Goal: Communication & Community: Answer question/provide support

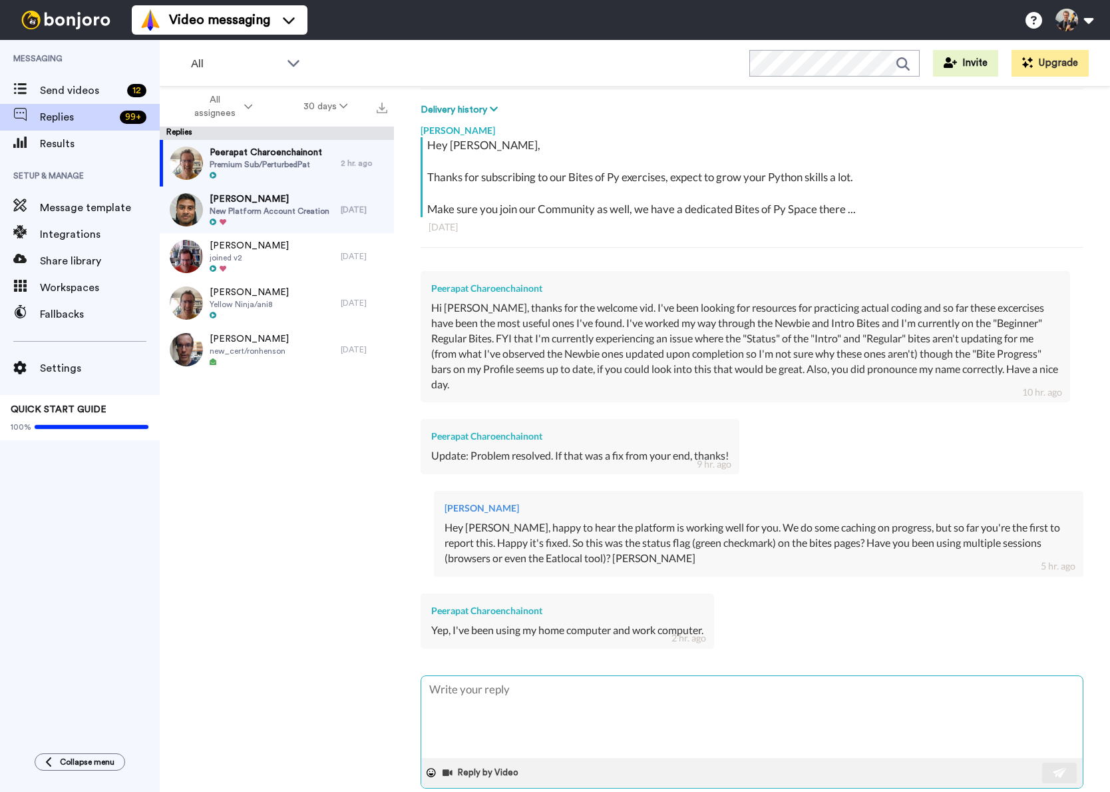
scroll to position [194, 0]
click at [519, 685] on textarea at bounding box center [752, 717] width 662 height 82
type textarea "O"
type textarea "x"
type textarea "Ok"
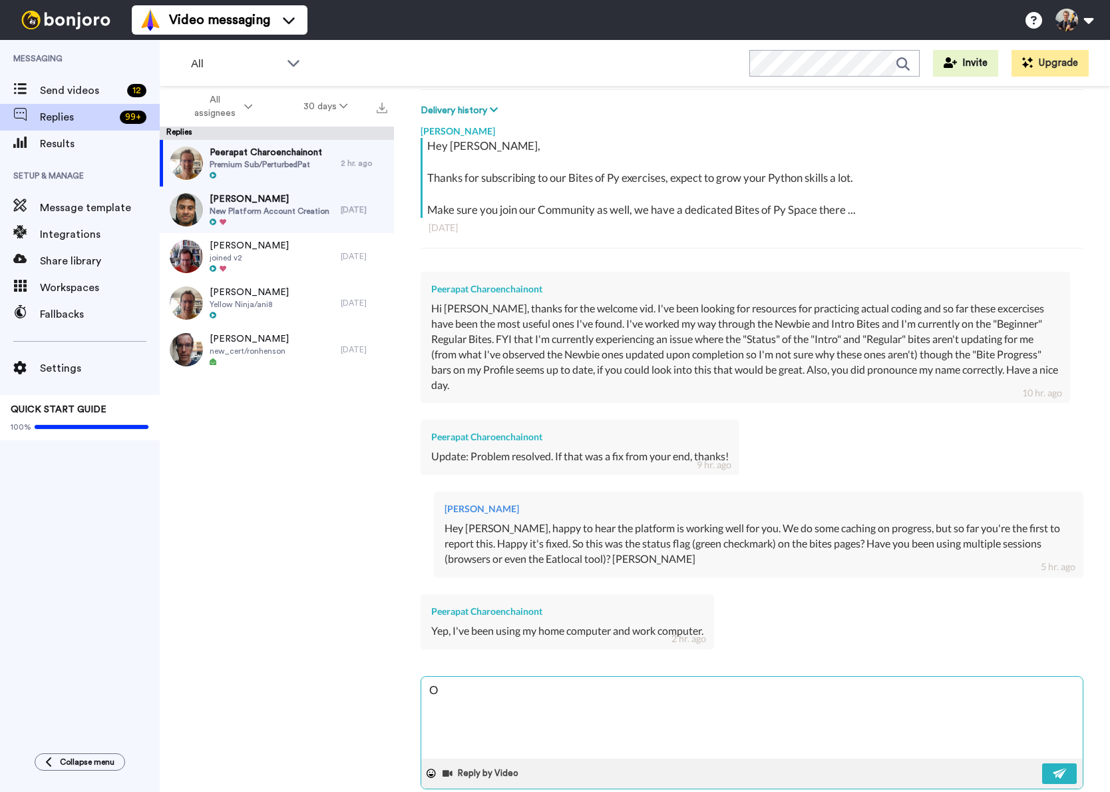
type textarea "x"
type textarea "Ok"
type textarea "x"
type textarea "Ok t"
type textarea "x"
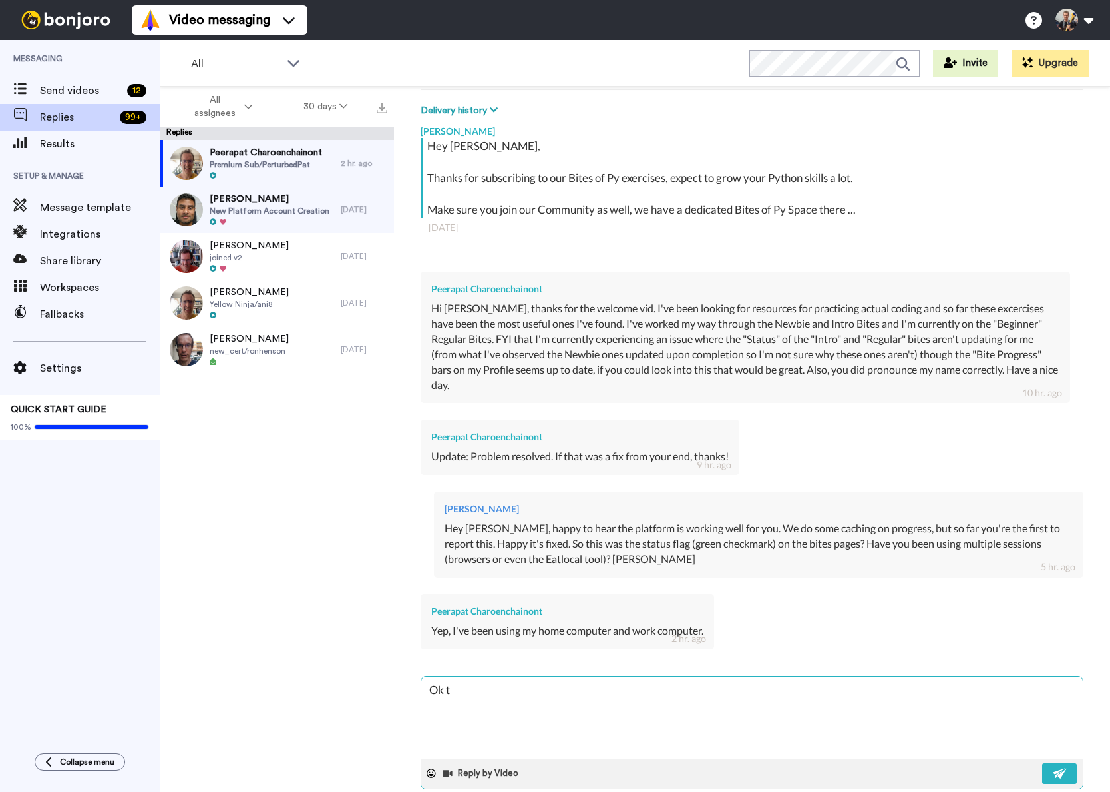
type textarea "Ok th"
type textarea "x"
type textarea "Ok tha"
type textarea "x"
type textarea "Ok that"
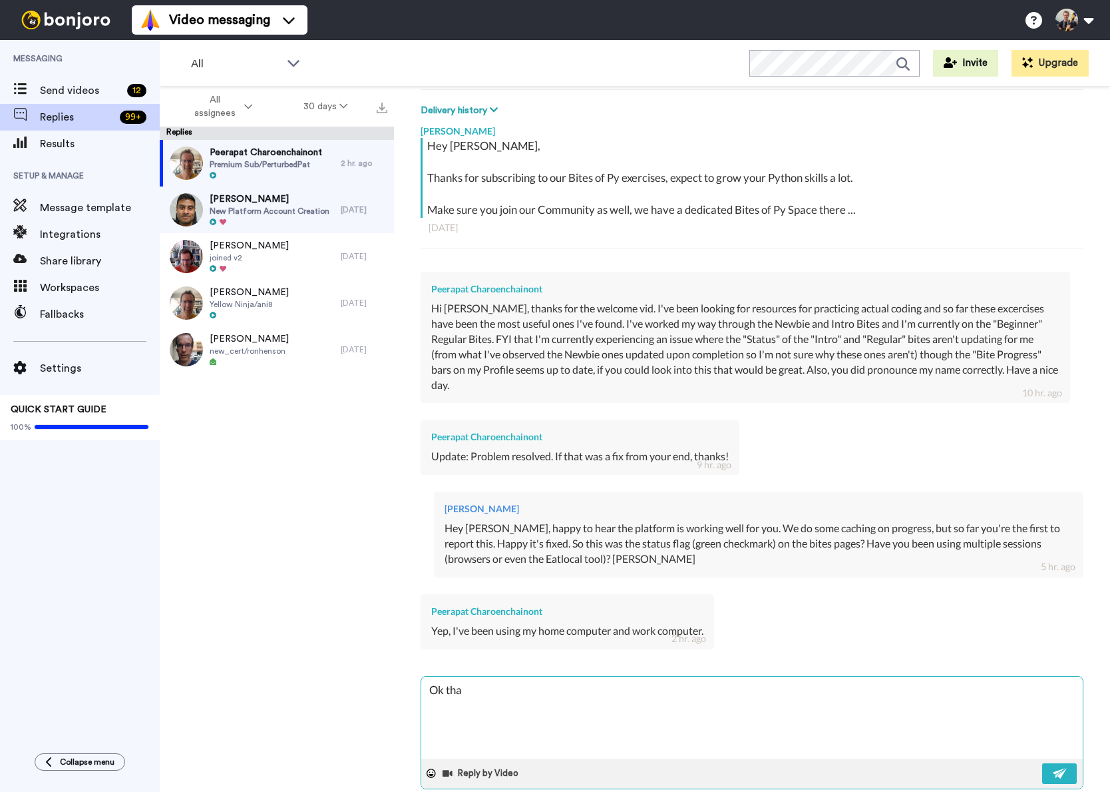
type textarea "x"
type textarea "Ok that"
type textarea "x"
type textarea "Ok that e"
type textarea "x"
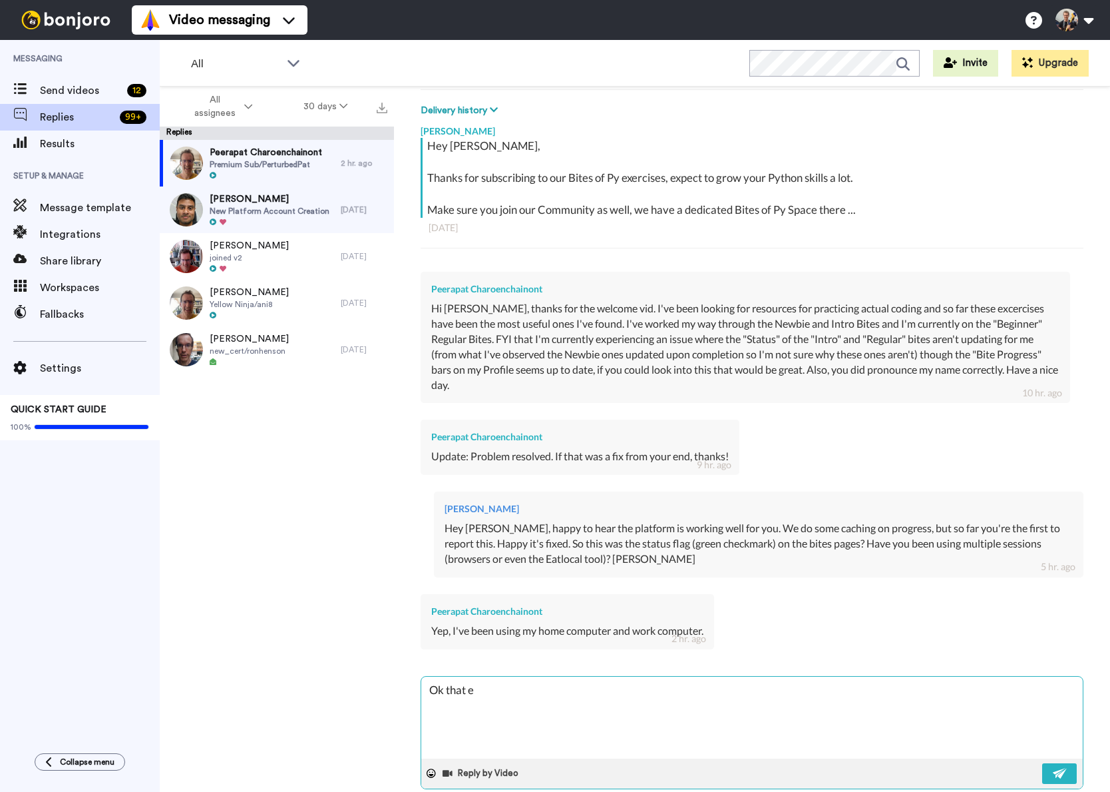
type textarea "Ok that ex"
type textarea "x"
type textarea "Ok that exp"
type textarea "x"
type textarea "Ok that expl"
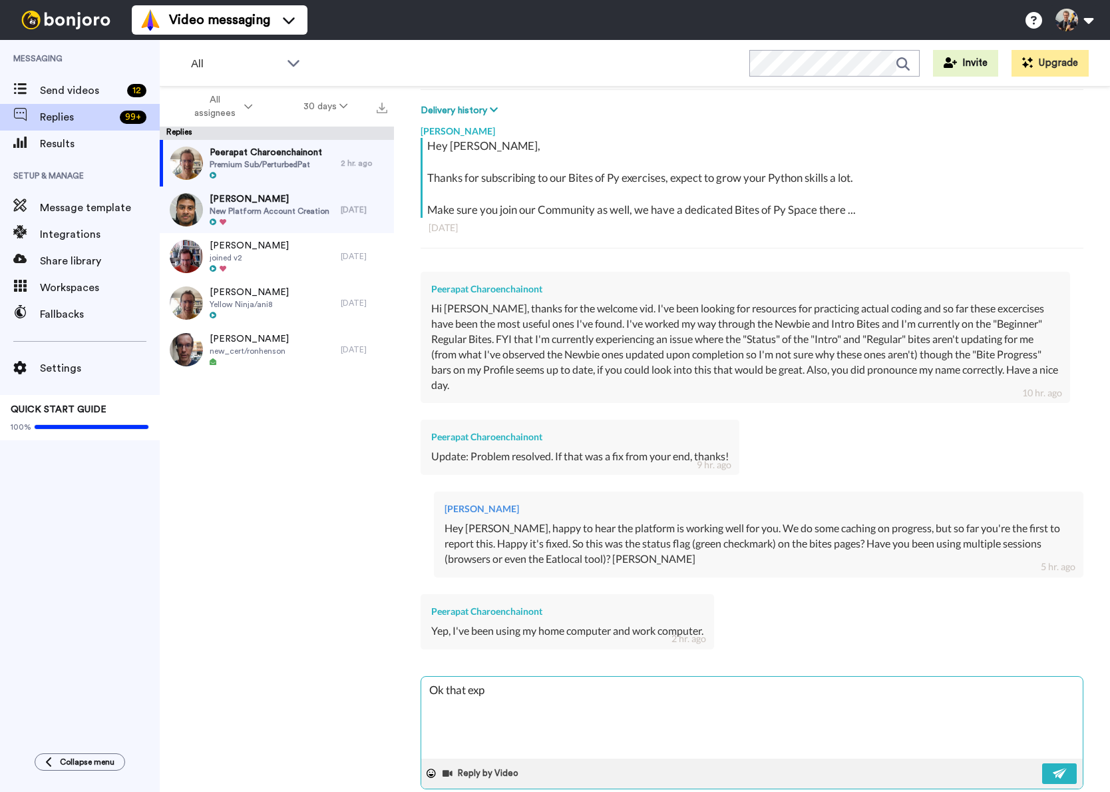
type textarea "x"
type textarea "Ok that expla"
type textarea "x"
type textarea "Ok that explai"
type textarea "x"
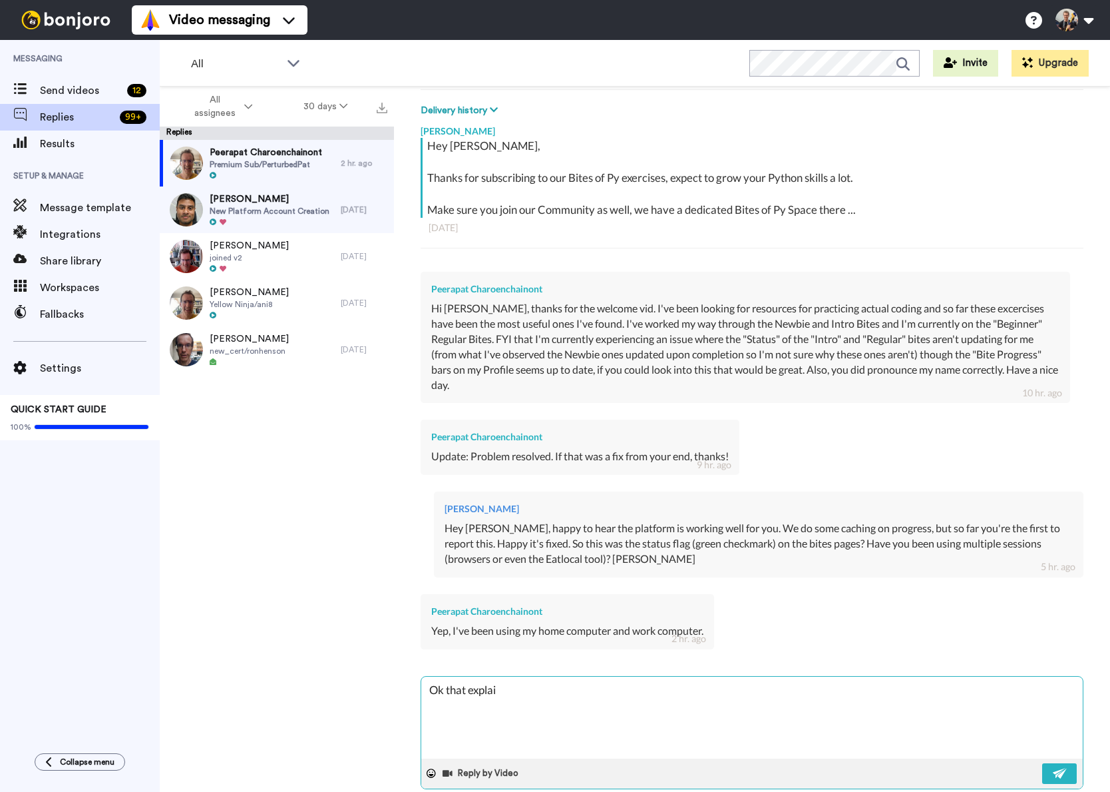
type textarea "Ok that explain"
type textarea "x"
type textarea "Ok that explains"
type textarea "x"
type textarea "Ok that explains,"
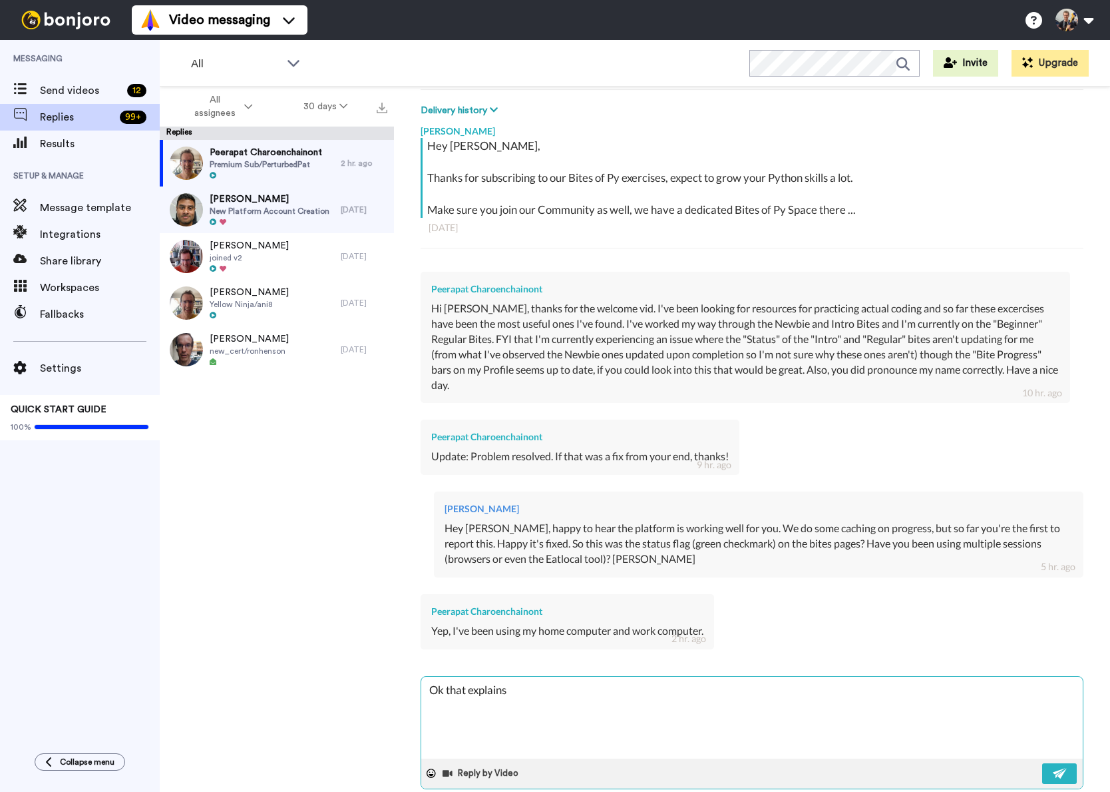
type textarea "x"
type textarea "Ok that explains,"
type textarea "x"
type textarea "Ok that explains, t"
type textarea "x"
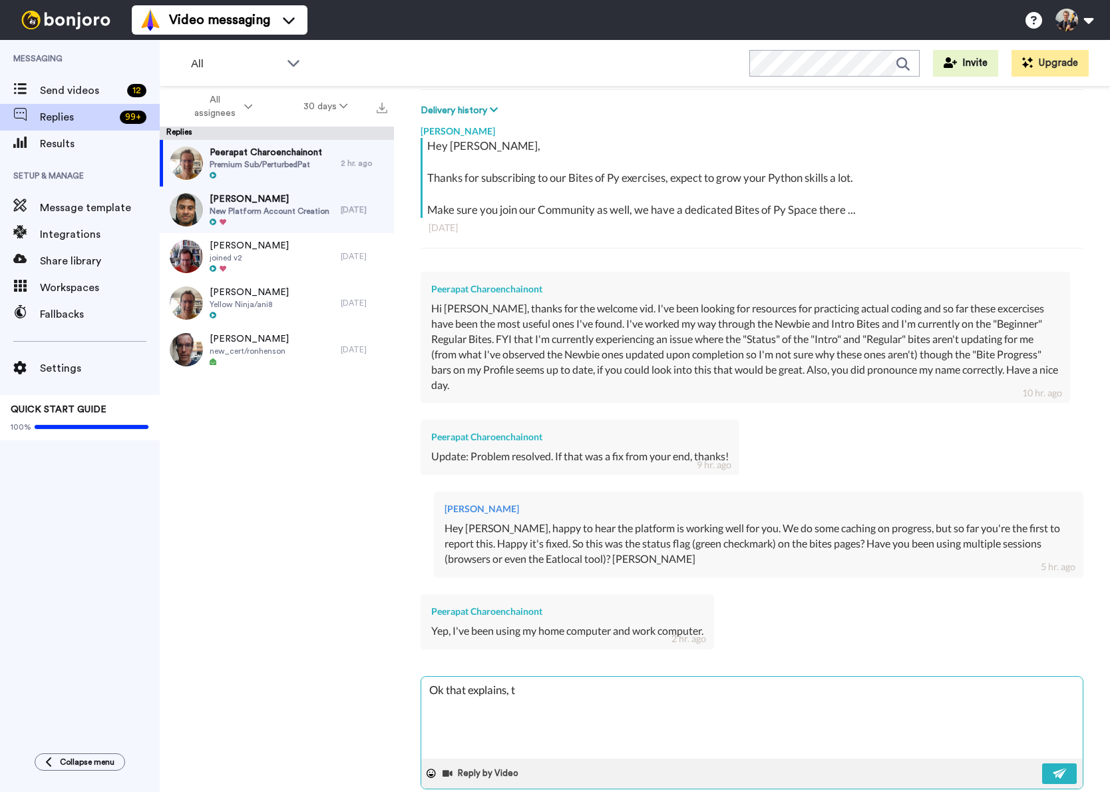
type textarea "Ok that explains, th"
type textarea "x"
type textarea "Ok that explains, tha"
type textarea "x"
type textarea "Ok that explains, than"
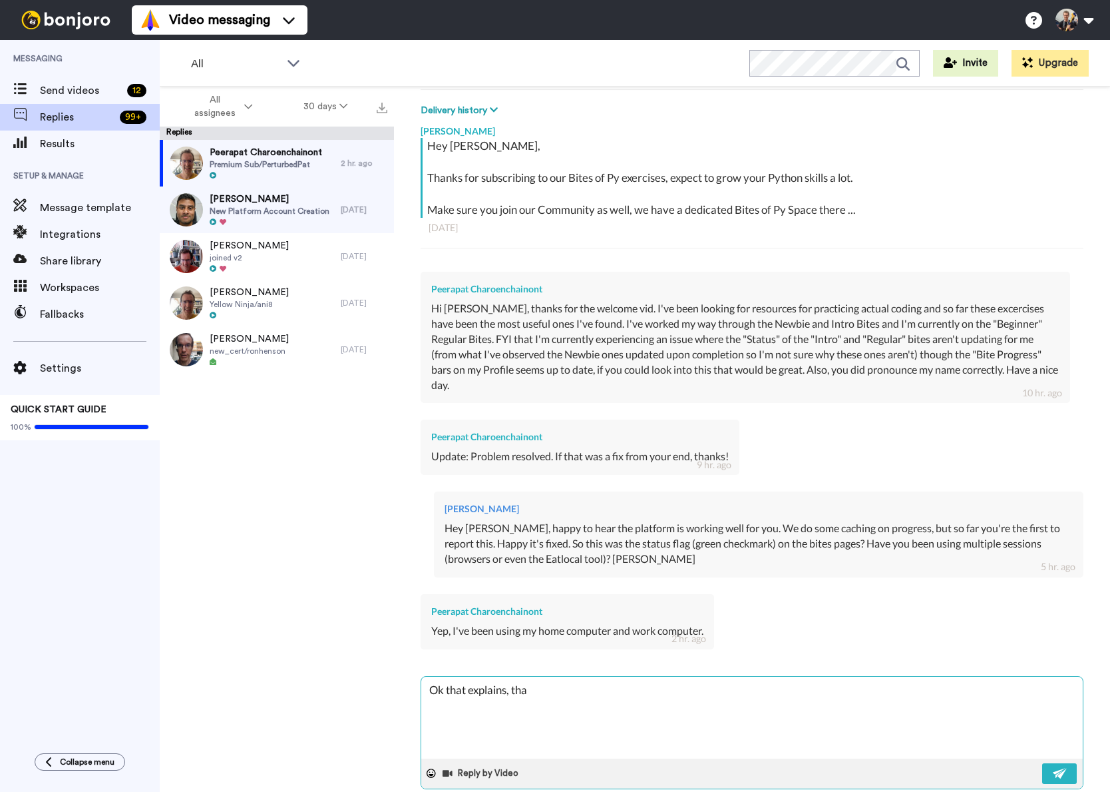
type textarea "x"
type textarea "Ok that explains, thank"
type textarea "x"
type textarea "Ok that explains, thanks"
type textarea "x"
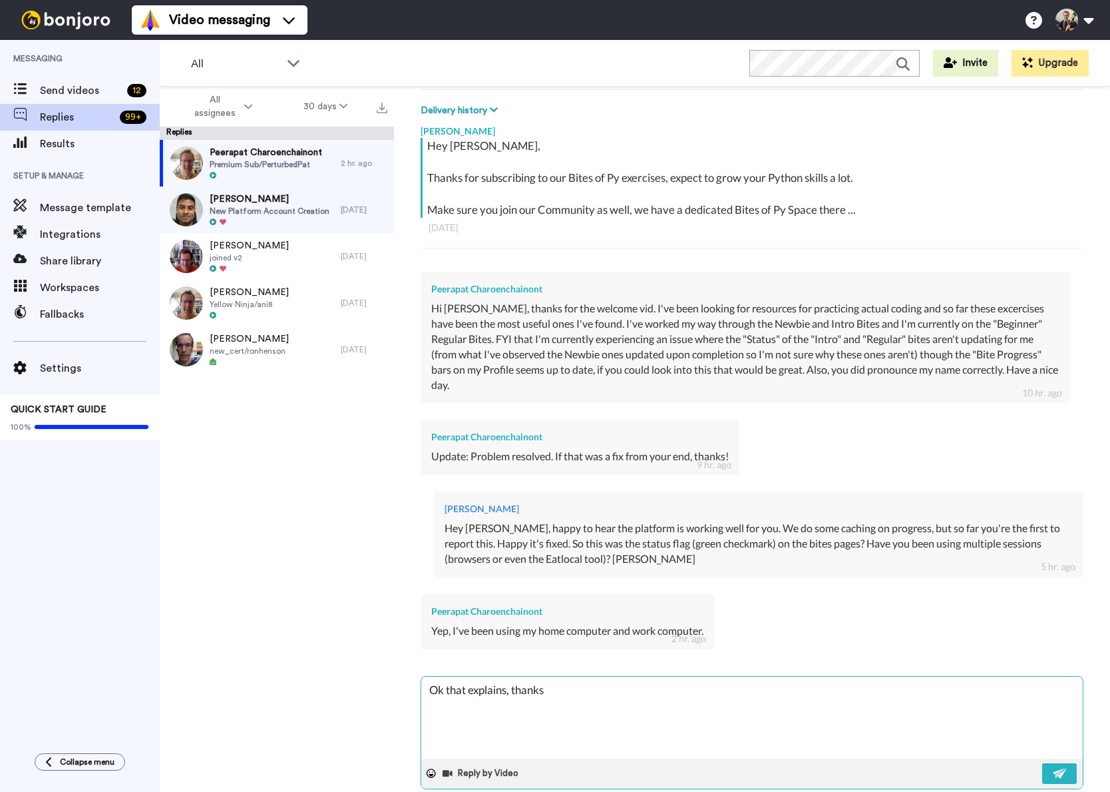
type textarea "Ok that explains, thanks."
type textarea "x"
type textarea "Ok that explains, thanks."
type textarea "x"
type textarea "Ok that explains, thanks. I"
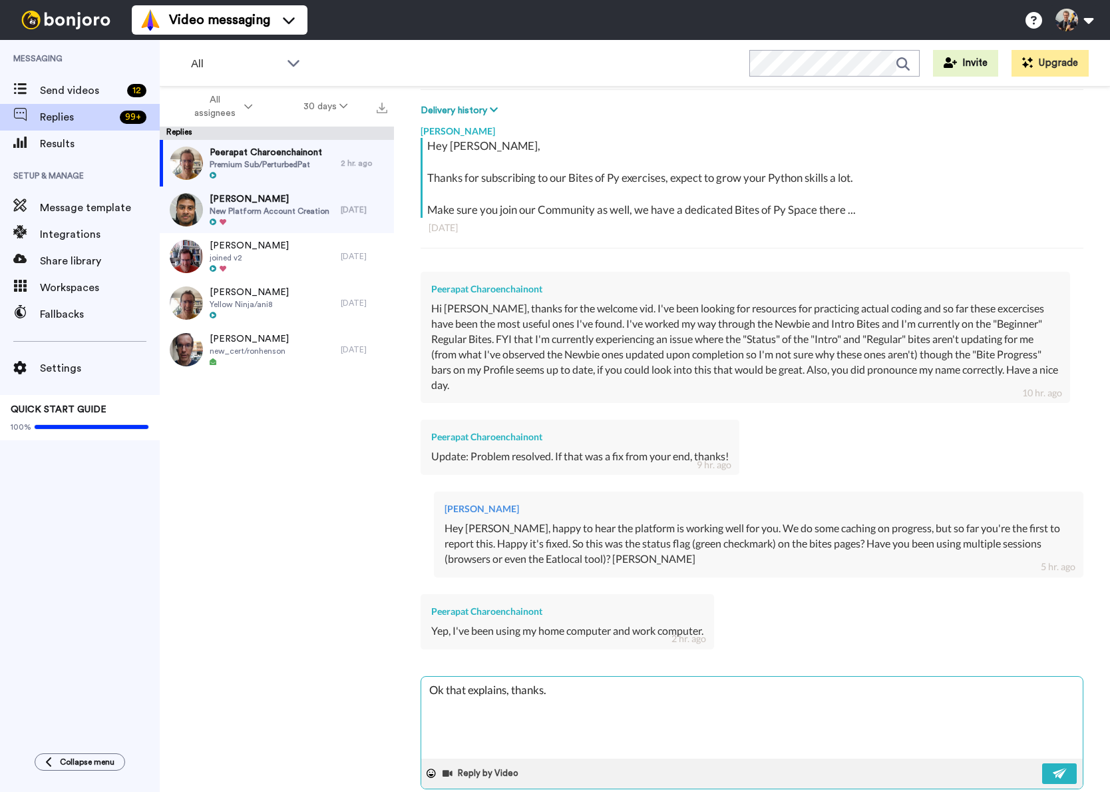
type textarea "x"
type textarea "Ok that explains, thanks. It"
type textarea "x"
type textarea "Ok that explains, thanks. It"
type textarea "x"
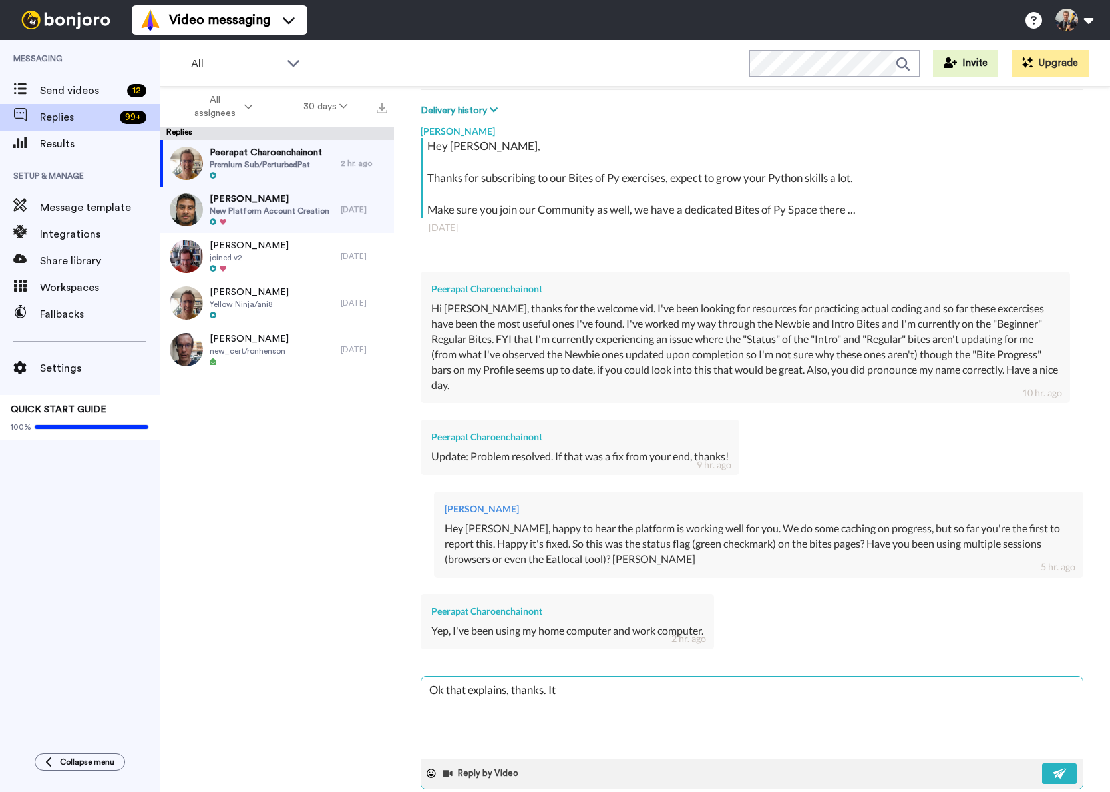
type textarea "Ok that explains, thanks. It s"
type textarea "x"
type textarea "Ok that explains, thanks. It sh"
type textarea "x"
type textarea "Ok that explains, thanks. It sho"
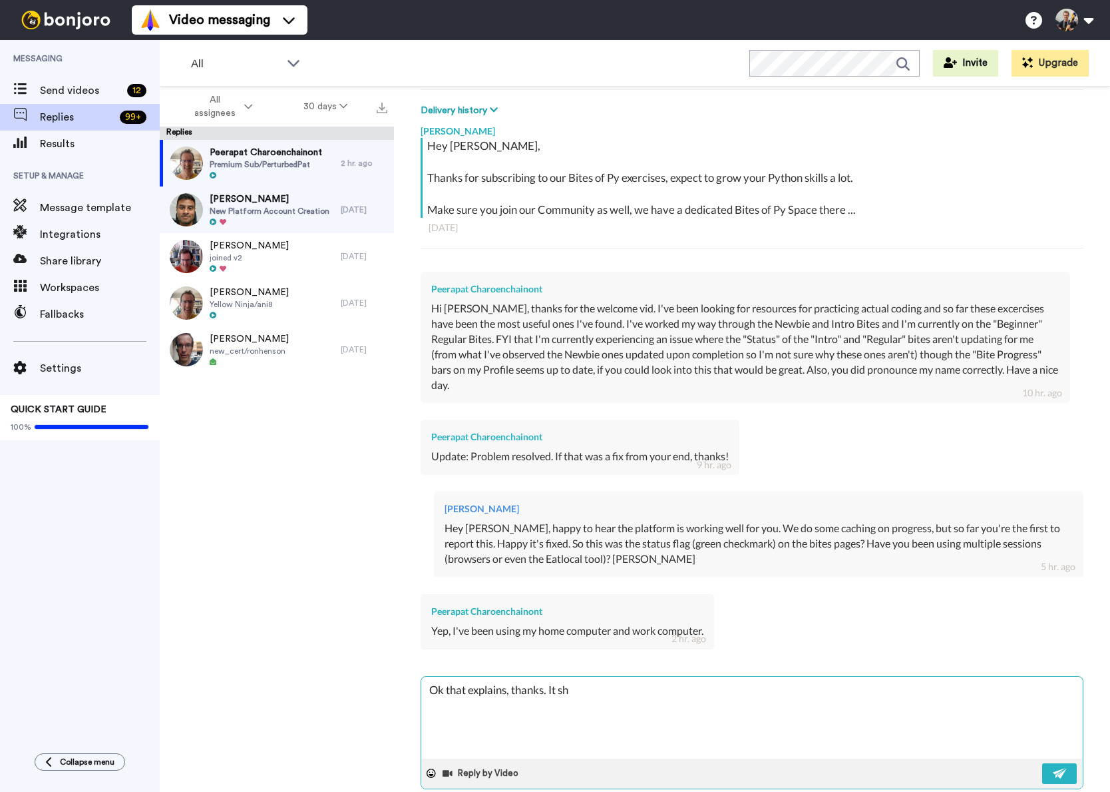
type textarea "x"
type textarea "Ok that explains, thanks. It shou"
type textarea "x"
type textarea "Ok that explains, thanks. It shoul"
type textarea "x"
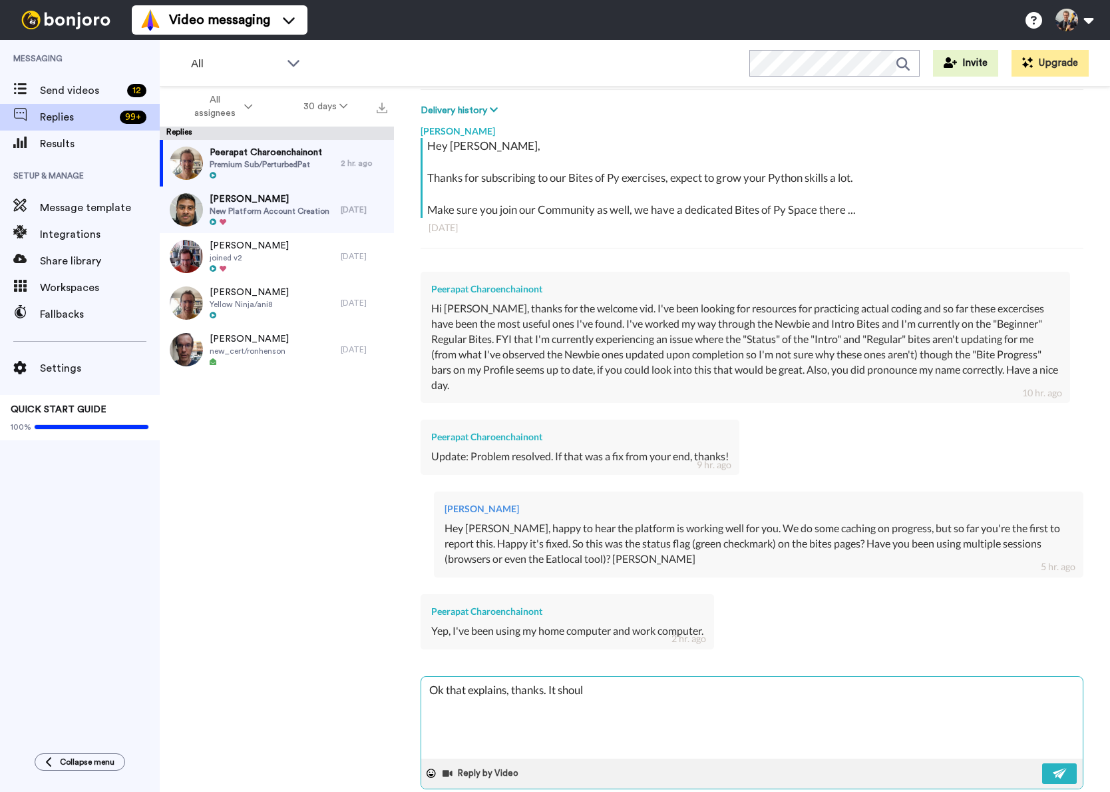
type textarea "Ok that explains, thanks. It should"
type textarea "x"
type textarea "Ok that explains, thanks. It should"
type textarea "x"
type textarea "Ok that explains, thanks. It should c"
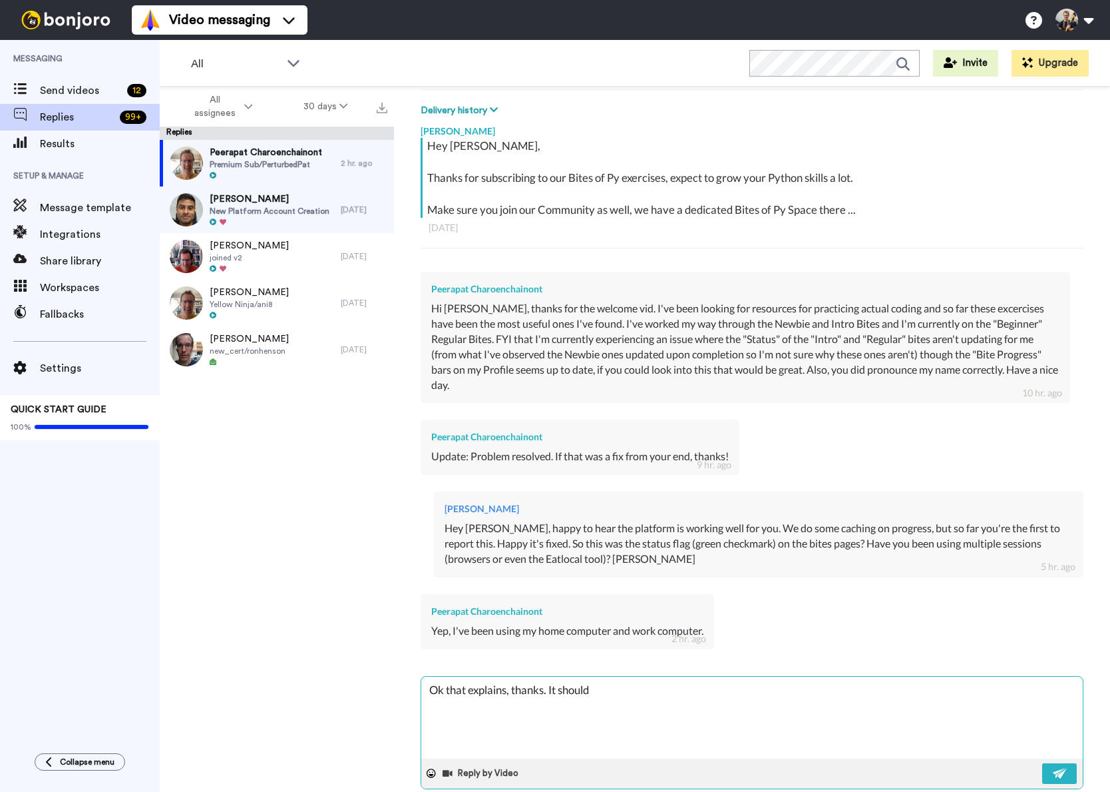
type textarea "x"
type textarea "Ok that explains, thanks. It should cl"
type textarea "x"
type textarea "Ok that explains, thanks. It should cle"
type textarea "x"
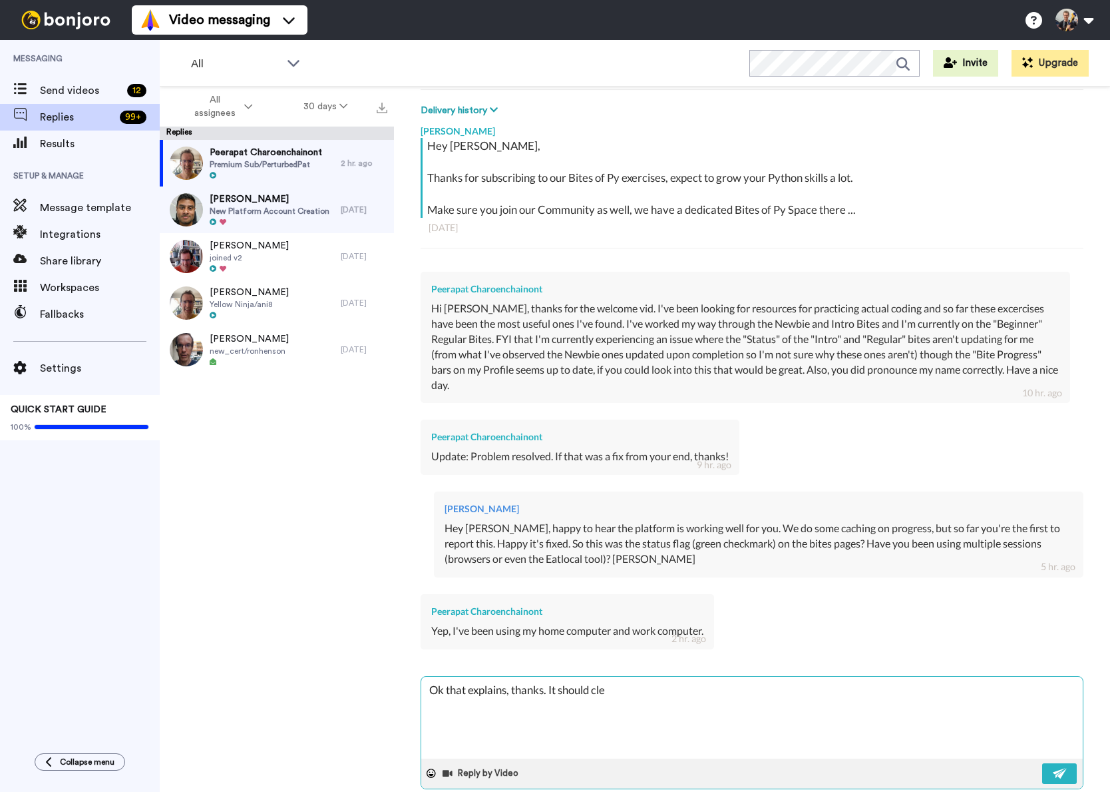
type textarea "Ok that explains, thanks. It should clea"
type textarea "x"
type textarea "Ok that explains, thanks. It should clear"
type textarea "x"
type textarea "Ok that explains, thanks. It should clear"
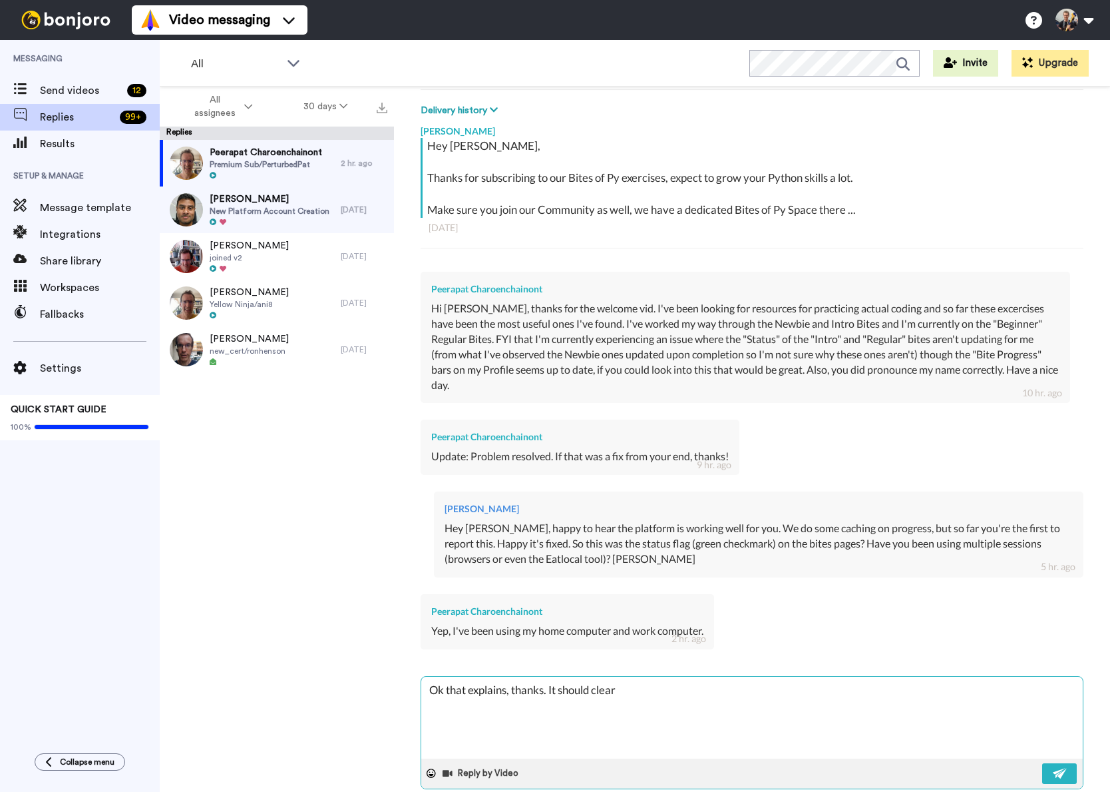
type textarea "x"
type textarea "Ok that explains, thanks. It should clear t"
type textarea "x"
type textarea "Ok that explains, thanks. It should clear th"
type textarea "x"
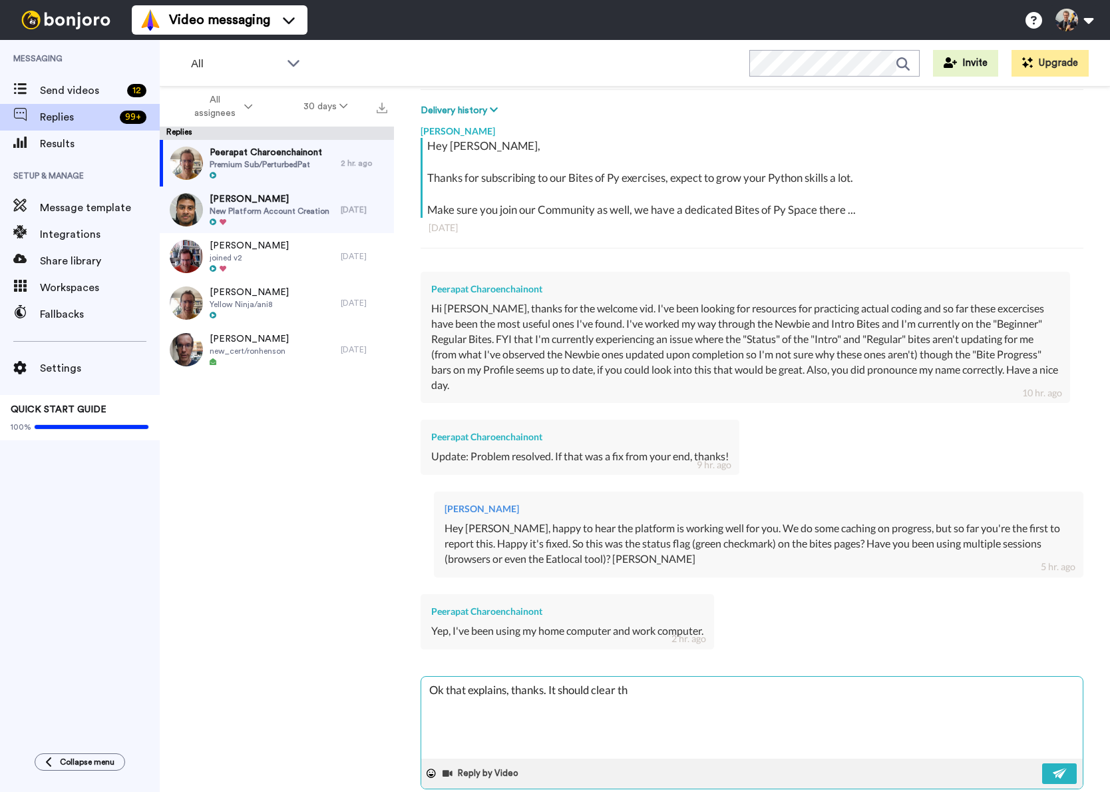
type textarea "Ok that explains, thanks. It should clear the"
type textarea "x"
type textarea "Ok that explains, thanks. It should clear the"
type textarea "x"
type textarea "Ok that explains, thanks. It should clear the c"
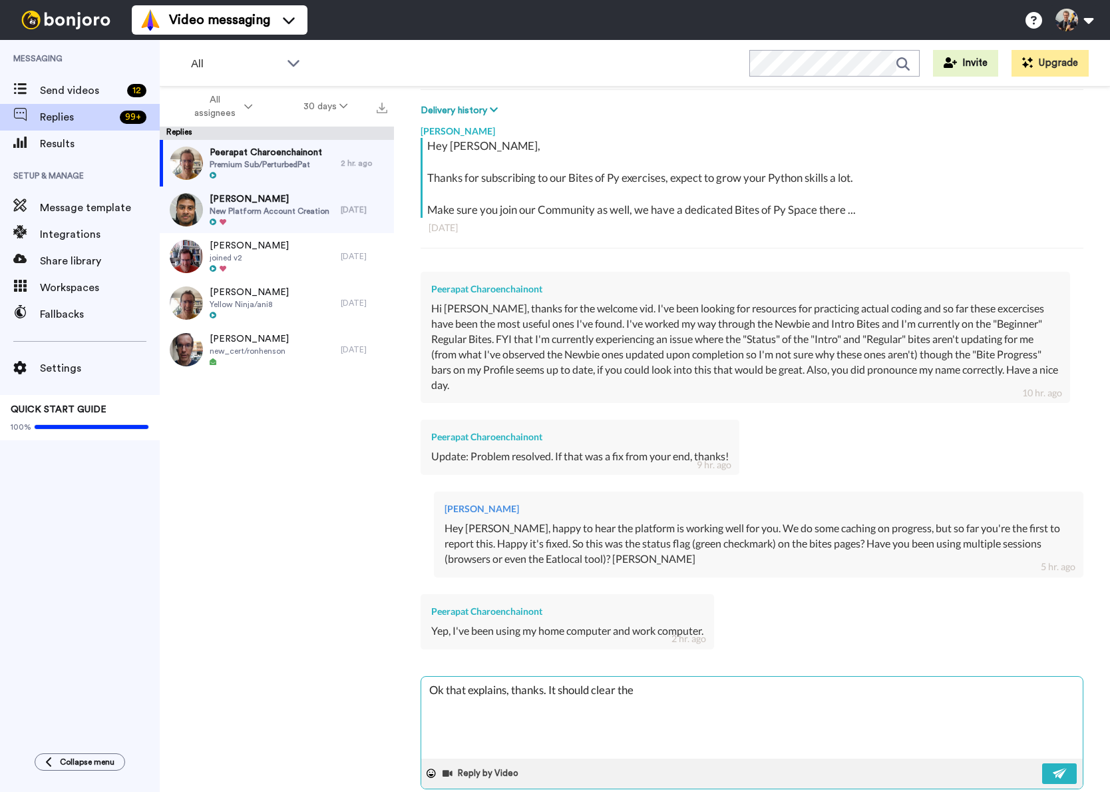
type textarea "x"
type textarea "Ok that explains, thanks. It should clear the ca"
type textarea "x"
type textarea "Ok that explains, thanks. It should clear the cac"
type textarea "x"
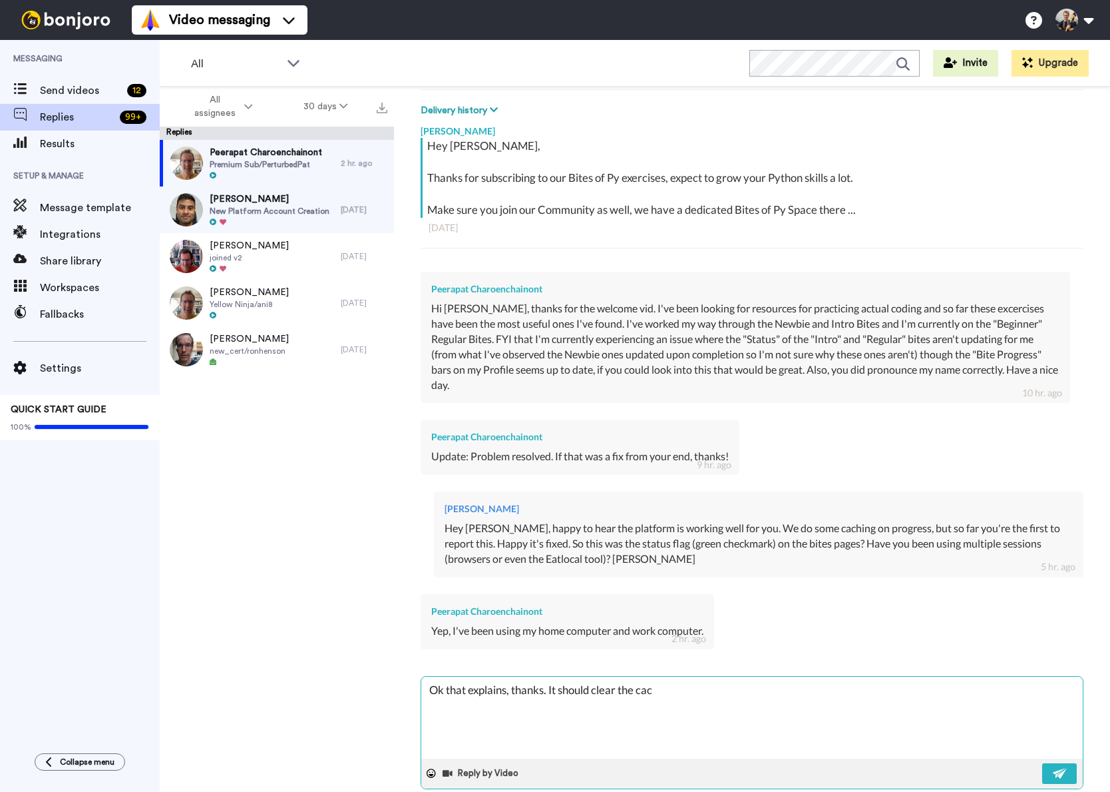
type textarea "Ok that explains, thanks. It should clear the cach"
type textarea "x"
type textarea "Ok that explains, thanks. It should clear the cache"
type textarea "x"
type textarea "Ok that explains, thanks. It should clear the cache"
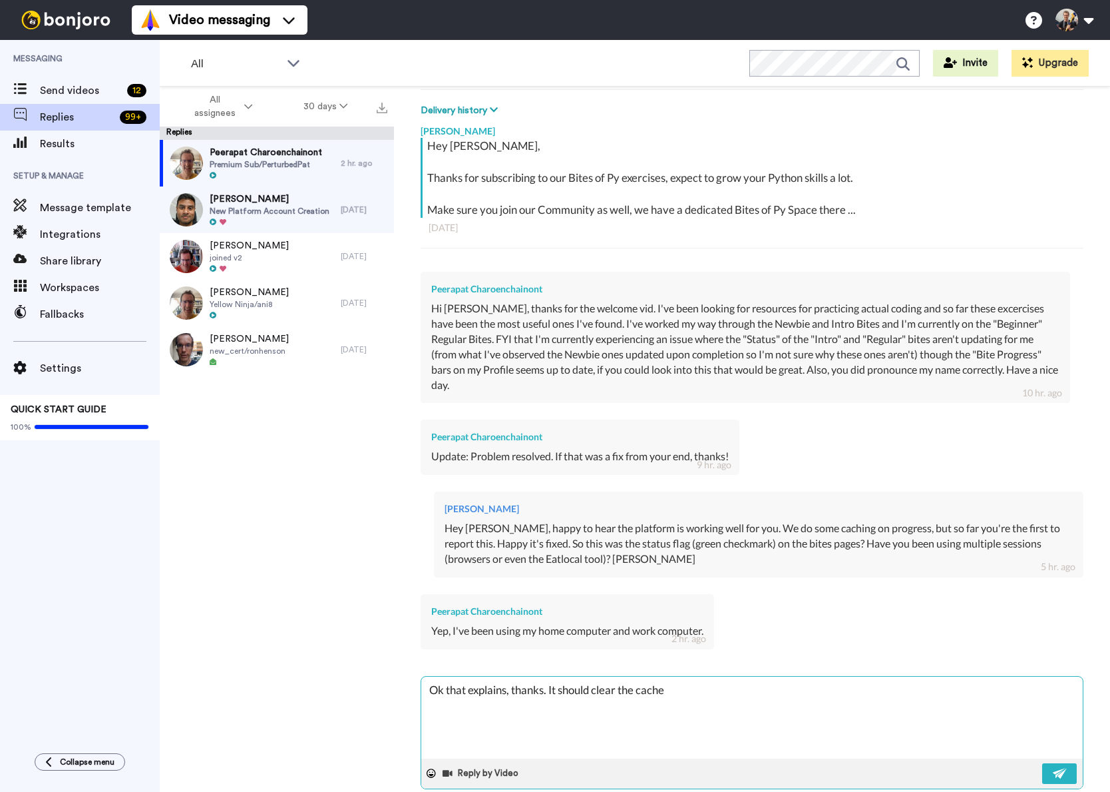
type textarea "x"
type textarea "Ok that explains, thanks. It should clear the cache u"
type textarea "x"
type textarea "Ok that explains, thanks. It should clear the cache up"
type textarea "x"
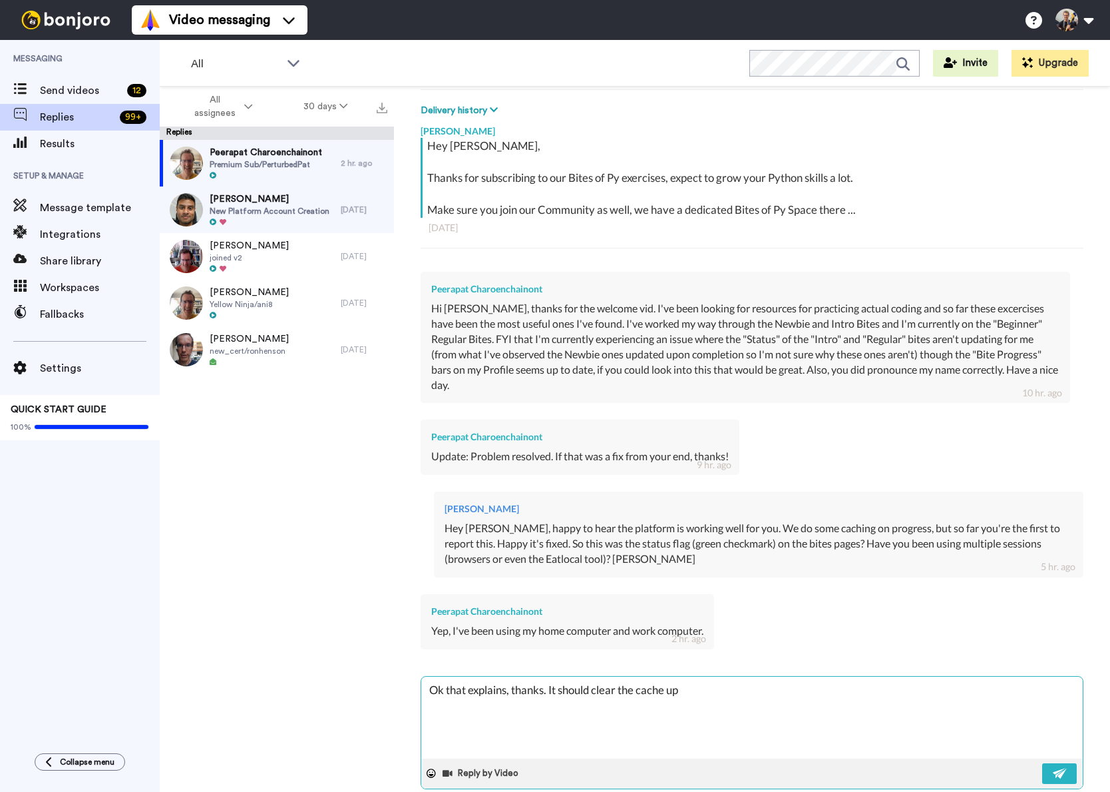
type textarea "Ok that explains, thanks. It should clear the cache upo"
type textarea "x"
type textarea "Ok that explains, thanks. It should clear the cache upon"
type textarea "x"
type textarea "Ok that explains, thanks. It should clear the cache upon"
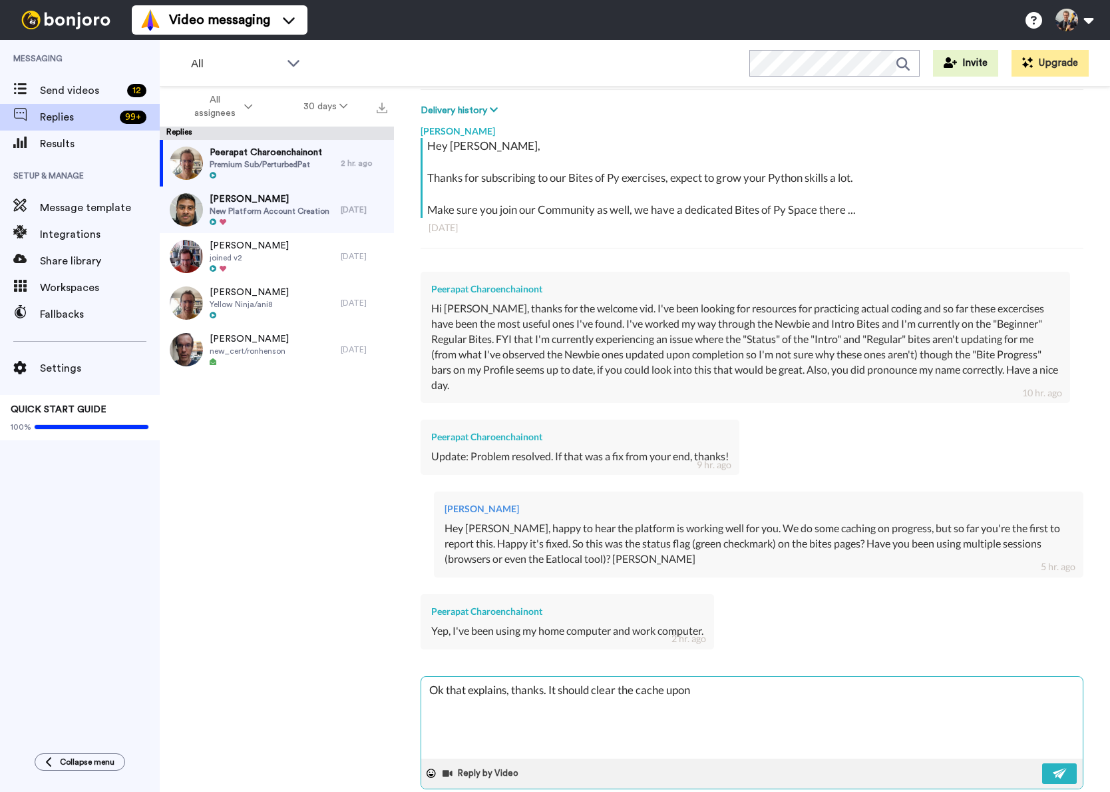
type textarea "x"
type textarea "Ok that explains, thanks. It should clear the cache upon s"
type textarea "x"
type textarea "Ok that explains, thanks. It should clear the cache upon sc"
type textarea "x"
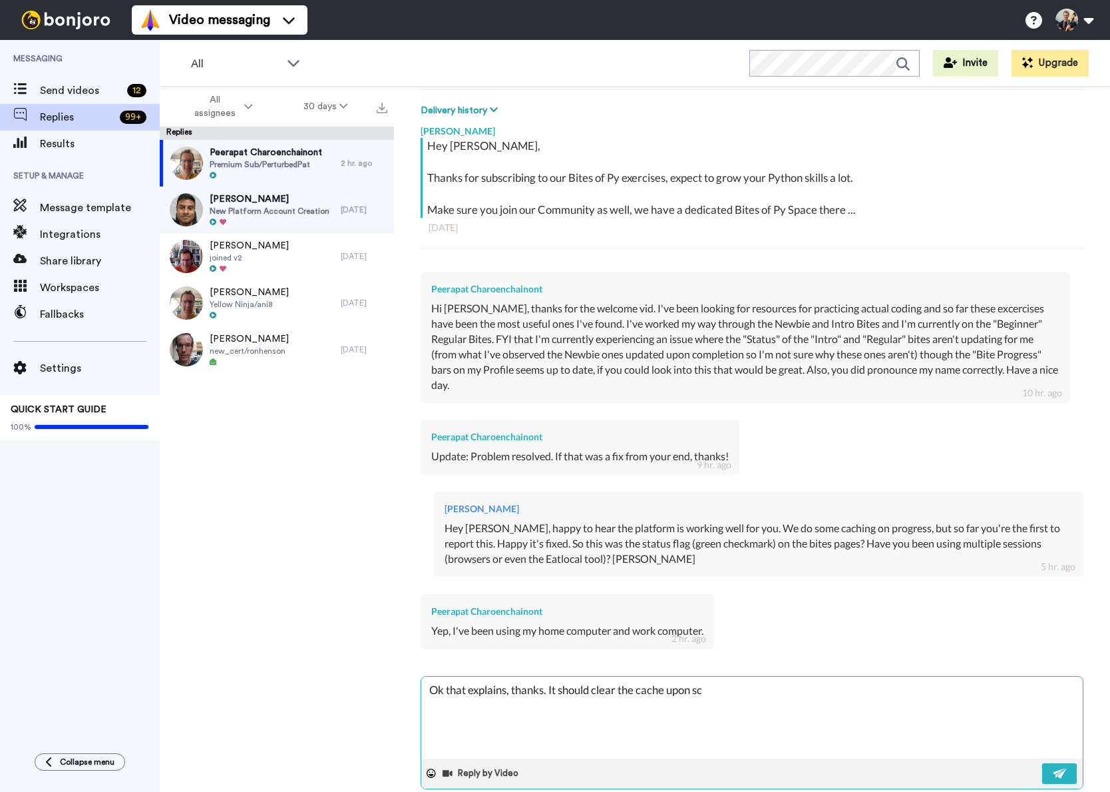
type textarea "Ok that explains, thanks. It should clear the cache upon sco"
type textarea "x"
type textarea "Ok that explains, thanks. It should clear the cache upon scor"
type textarea "x"
type textarea "Ok that explains, thanks. It should clear the cache upon scori"
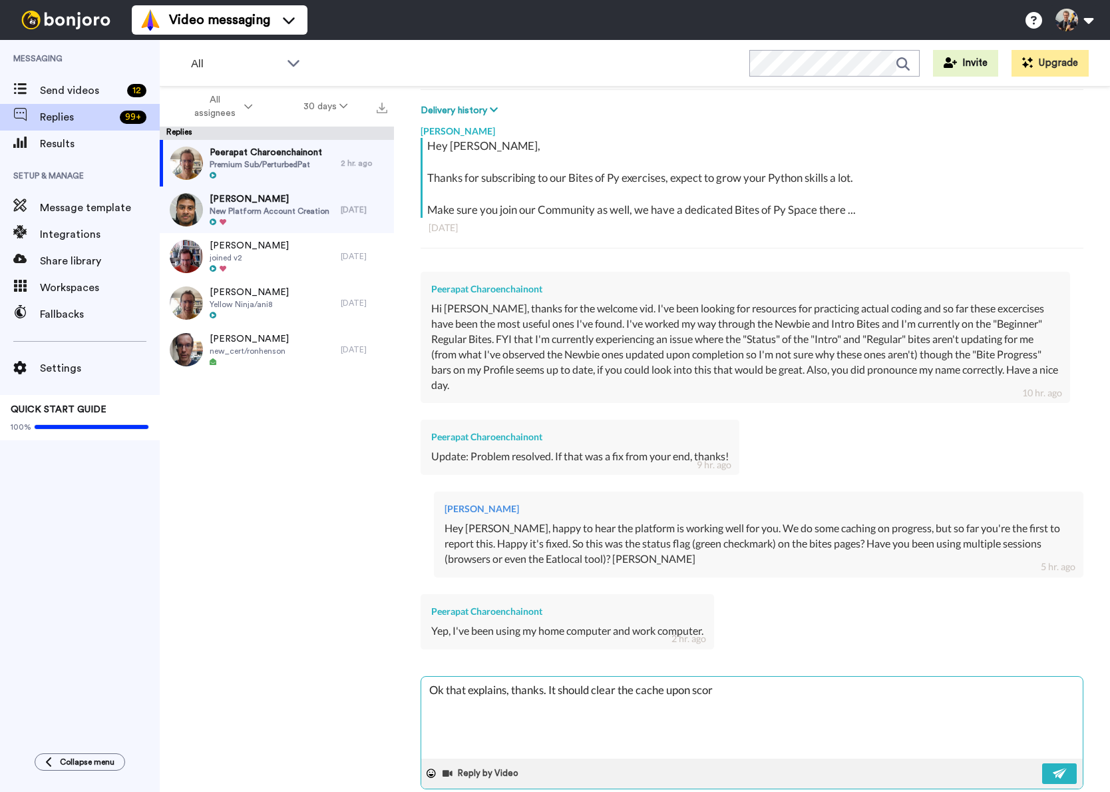
type textarea "x"
type textarea "Ok that explains, thanks. It should clear the cache upon scorin"
type textarea "x"
type textarea "Ok that explains, thanks. It should clear the cache upon scoring"
type textarea "x"
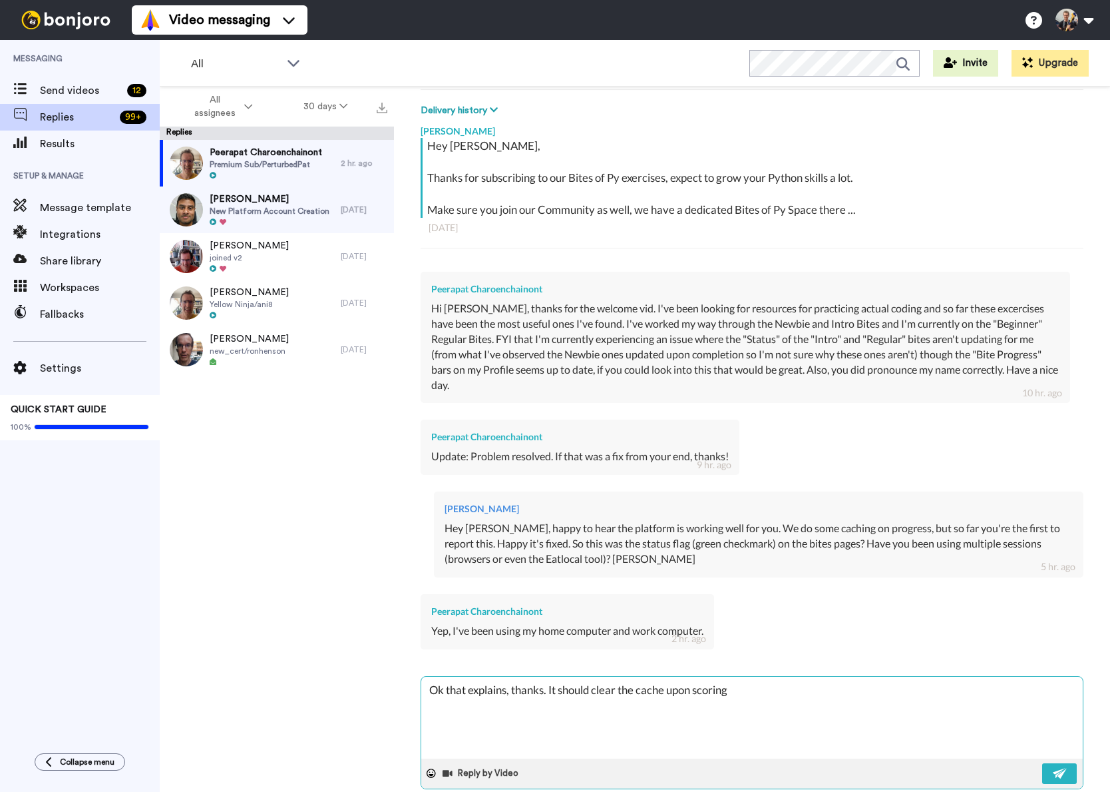
type textarea "Ok that explains, thanks. It should clear the cache upon scoring"
type textarea "x"
type textarea "Ok that explains, thanks. It should clear the cache upon scoring a"
type textarea "x"
type textarea "Ok that explains, thanks. It should clear the cache upon scoring a"
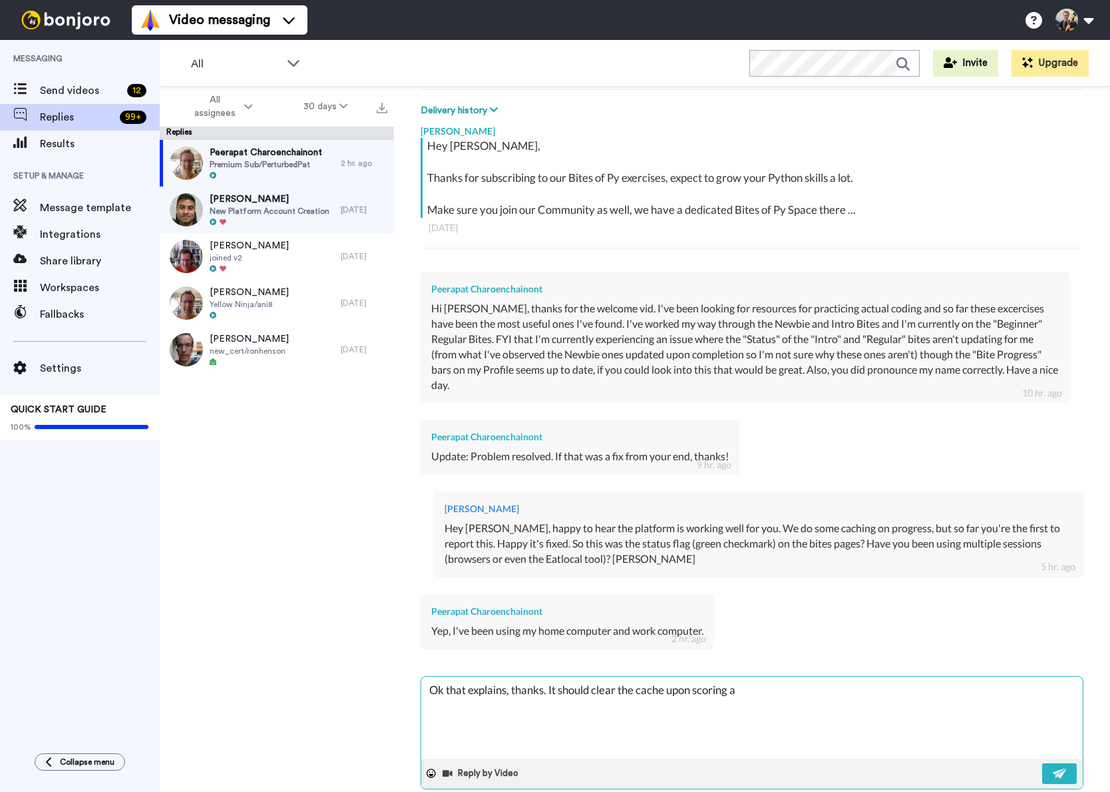
type textarea "x"
type textarea "Ok that explains, thanks. It should clear the cache upon scoring a B"
type textarea "x"
type textarea "Ok that explains, thanks. It should clear the cache upon scoring a Bi"
type textarea "x"
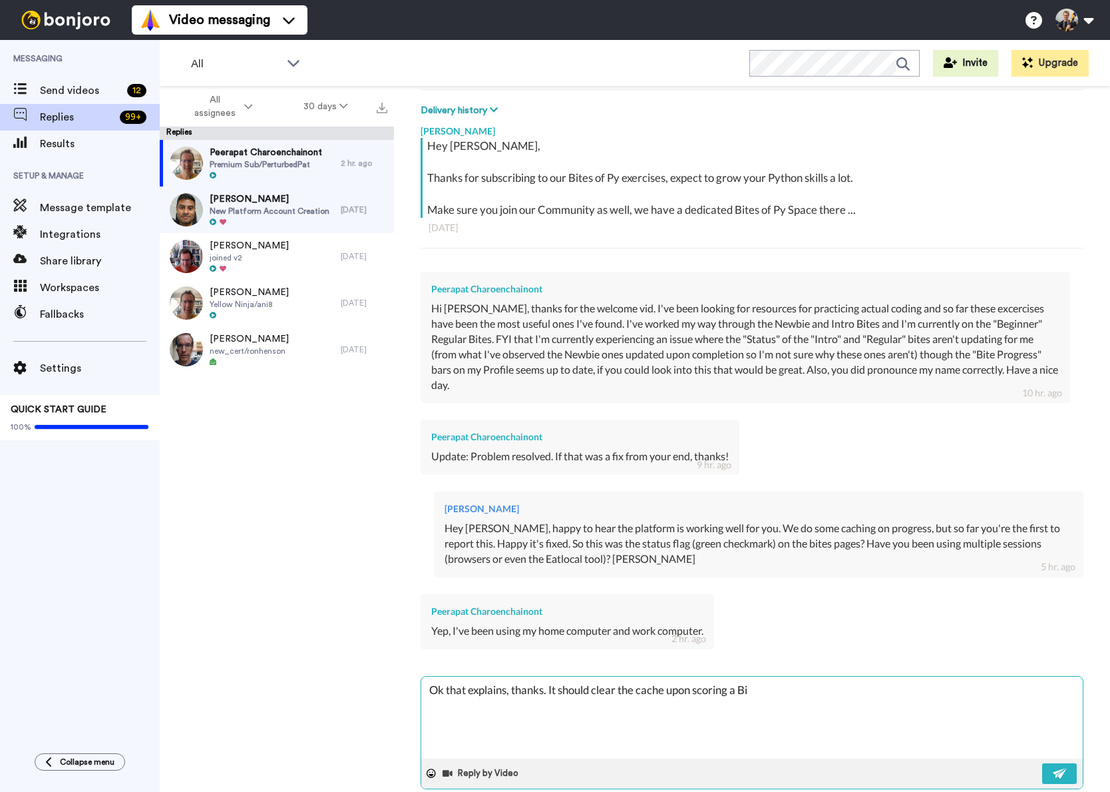
type textarea "Ok that explains, thanks. It should clear the cache upon scoring a Bit"
type textarea "x"
type textarea "Ok that explains, thanks. It should clear the cache upon scoring a Bite"
type textarea "x"
type textarea "Ok that explains, thanks. It should clear the cache upon scoring a Bite"
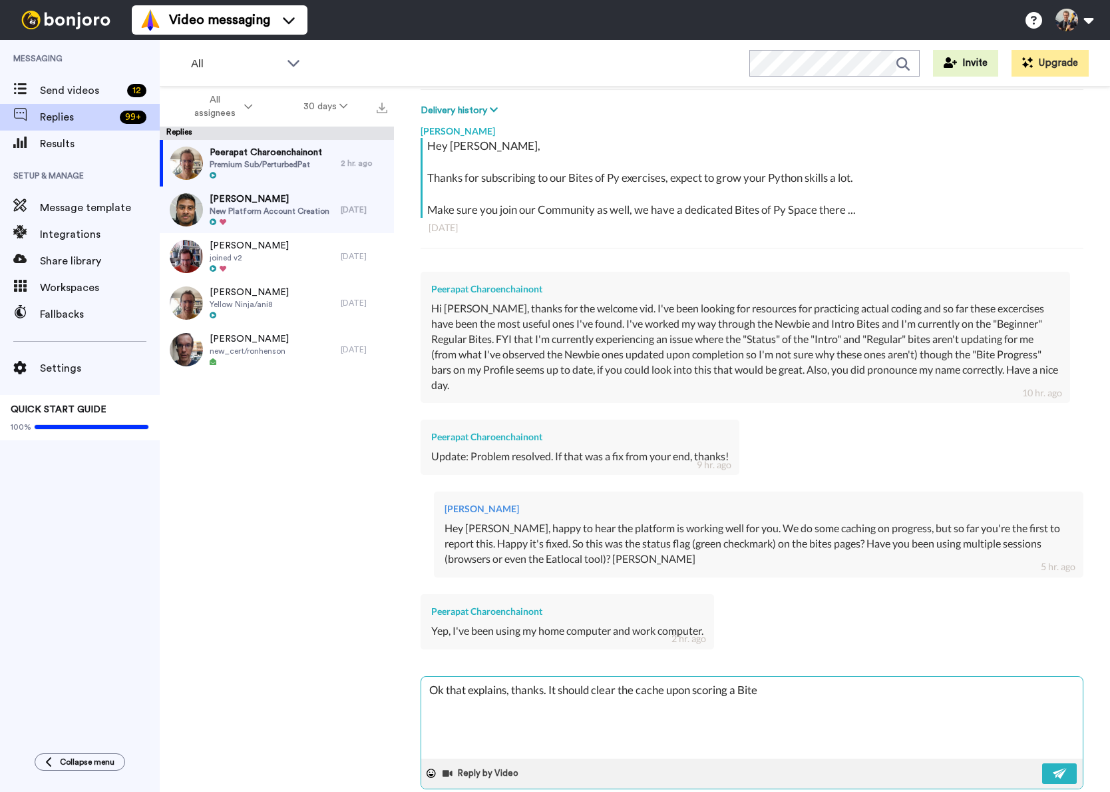
type textarea "x"
type textarea "Ok that explains, thanks. It should clear the cache upon scoring a Bite t"
type textarea "x"
type textarea "Ok that explains, thanks. It should clear the cache upon scoring a Bite th"
type textarea "x"
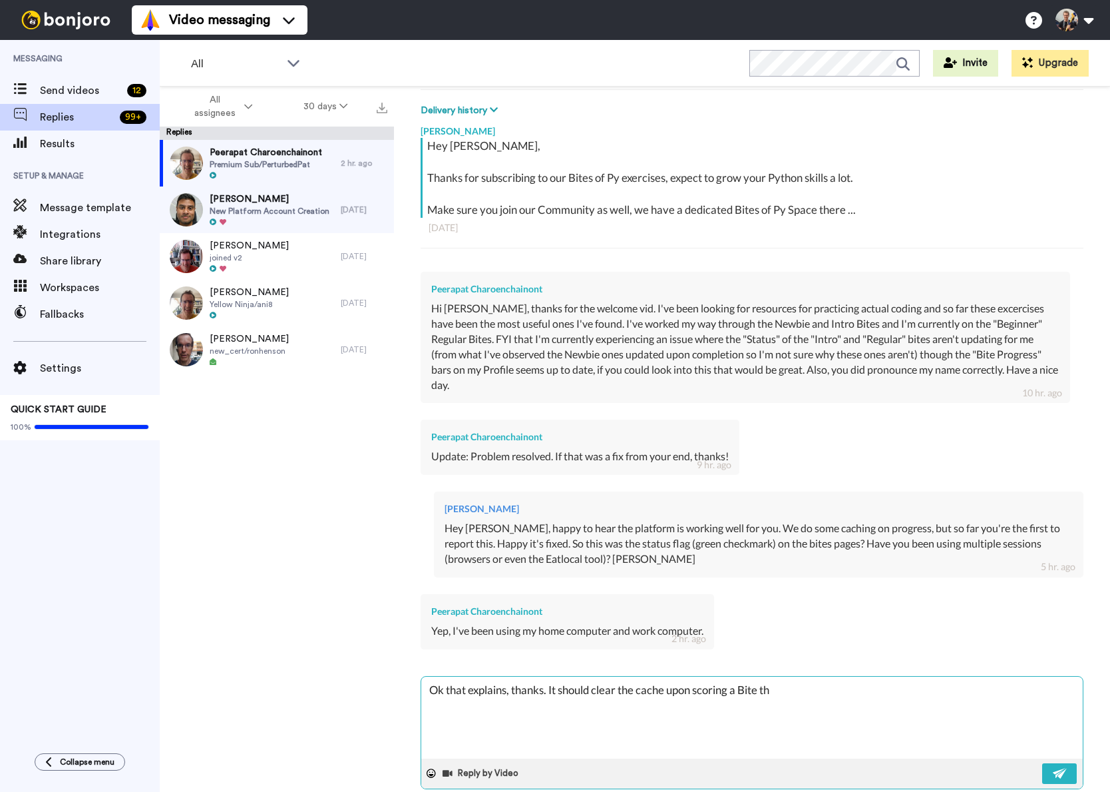
type textarea "Ok that explains, thanks. It should clear the cache upon scoring a Bite tho"
type textarea "x"
type textarea "Ok that explains, thanks. It should clear the cache upon scoring a Bite thou"
type textarea "x"
type textarea "Ok that explains, thanks. It should clear the cache upon scoring a Bite thoug"
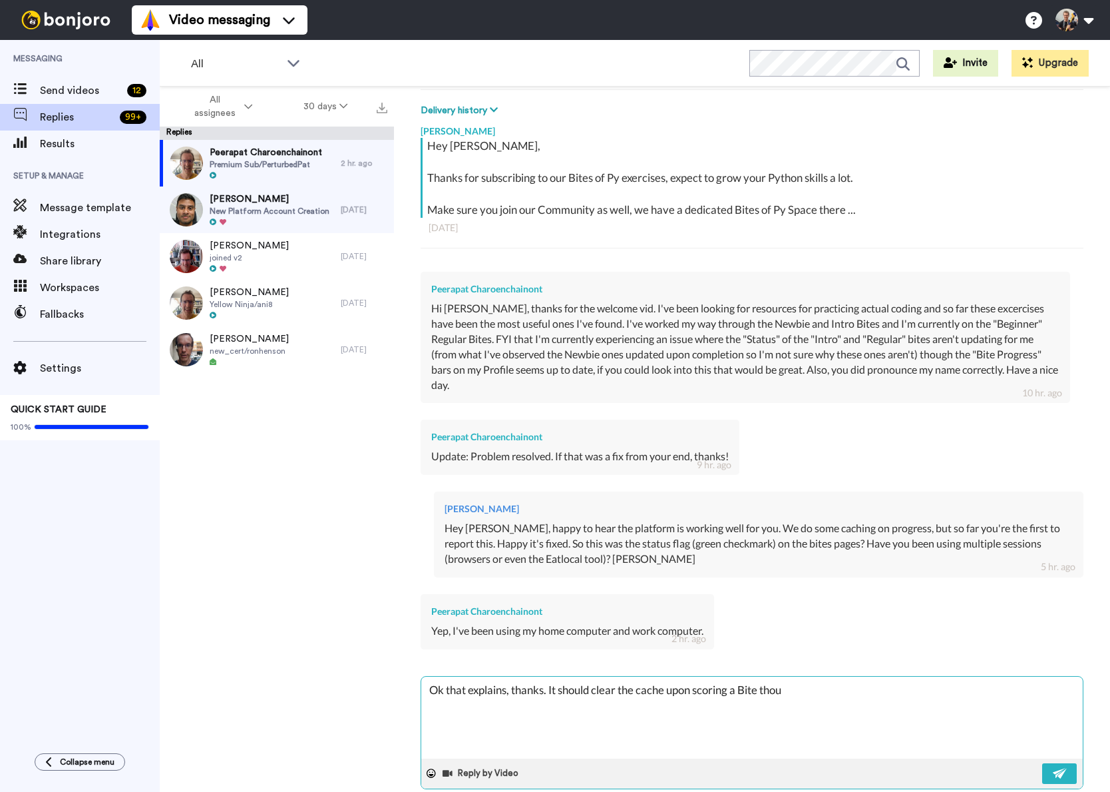
type textarea "x"
type textarea "Ok that explains, thanks. It should clear the cache upon scoring a Bite though"
type textarea "x"
type textarea "Ok that explains, thanks. It should clear the cache upon scoring a Bite though."
type textarea "x"
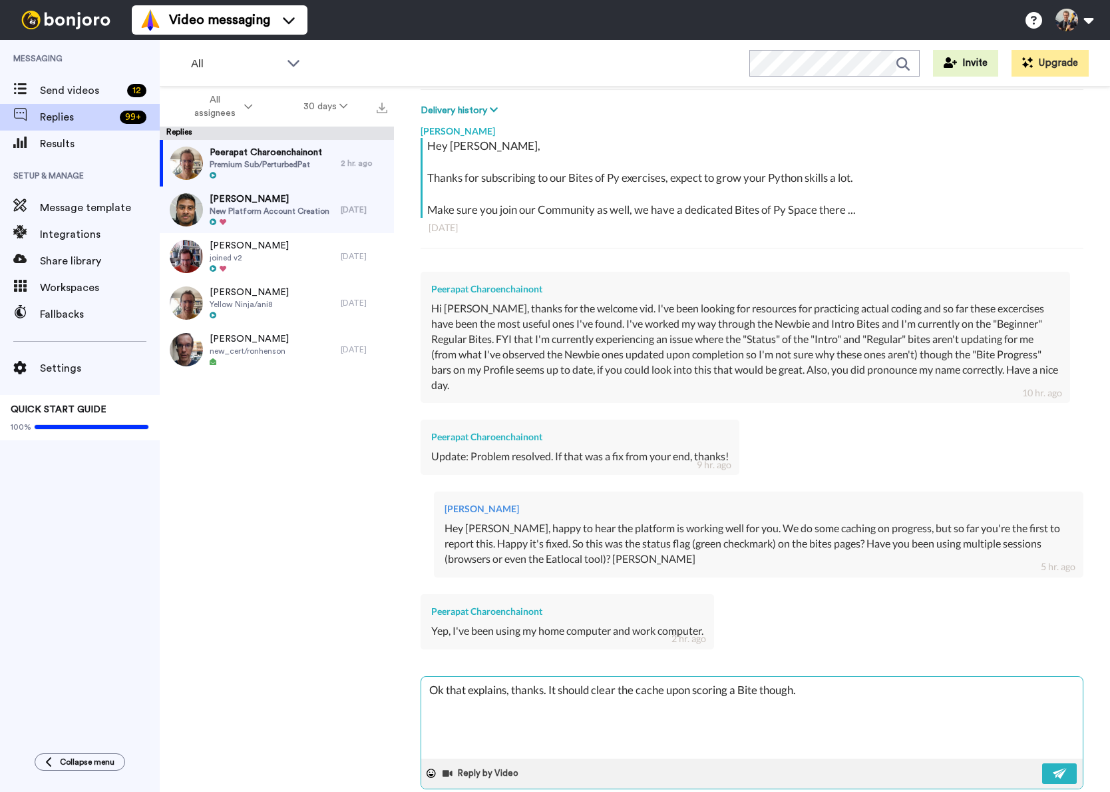
type textarea "Ok that explains, thanks. It should clear the cache upon scoring a Bite though."
type textarea "x"
type textarea "Ok that explains, thanks. It should clear the cache upon scoring a Bite though.…"
type textarea "x"
type textarea "Ok that explains, thanks. It should clear the cache upon scoring a Bite though.…"
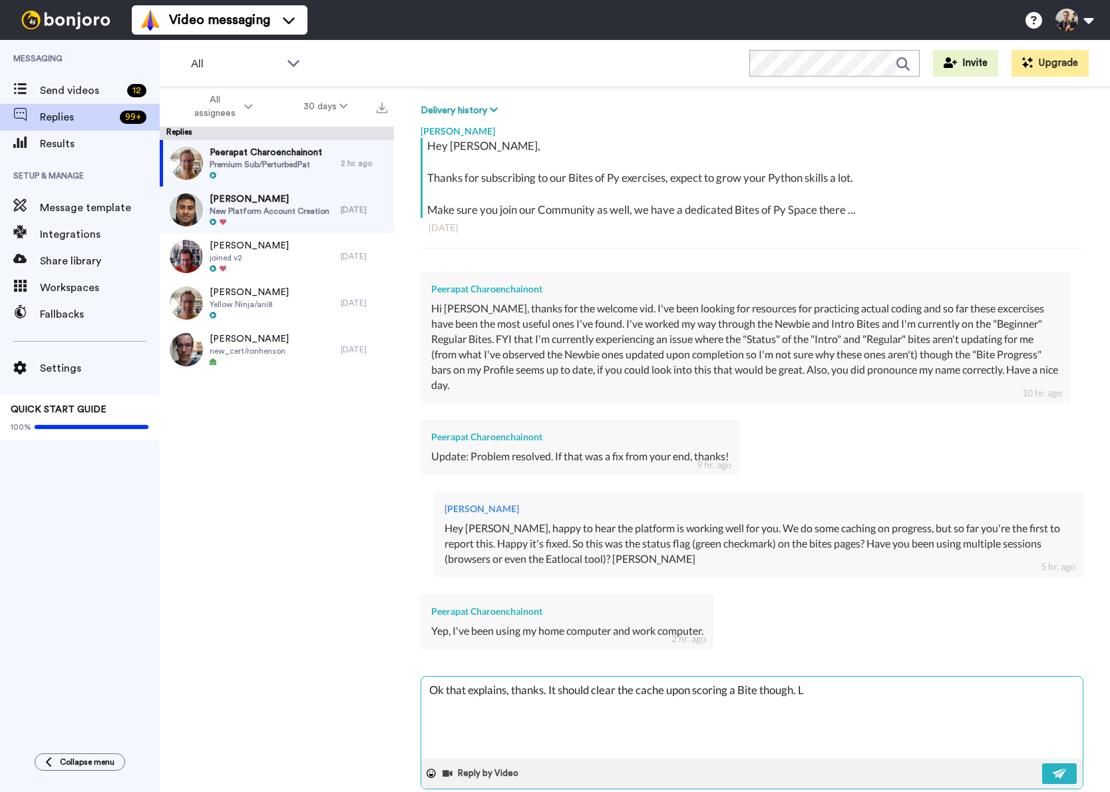
type textarea "x"
type textarea "Ok that explains, thanks. It should clear the cache upon scoring a Bite though.…"
type textarea "x"
type textarea "Ok that explains, thanks. It should clear the cache upon scoring a Bite though.…"
type textarea "x"
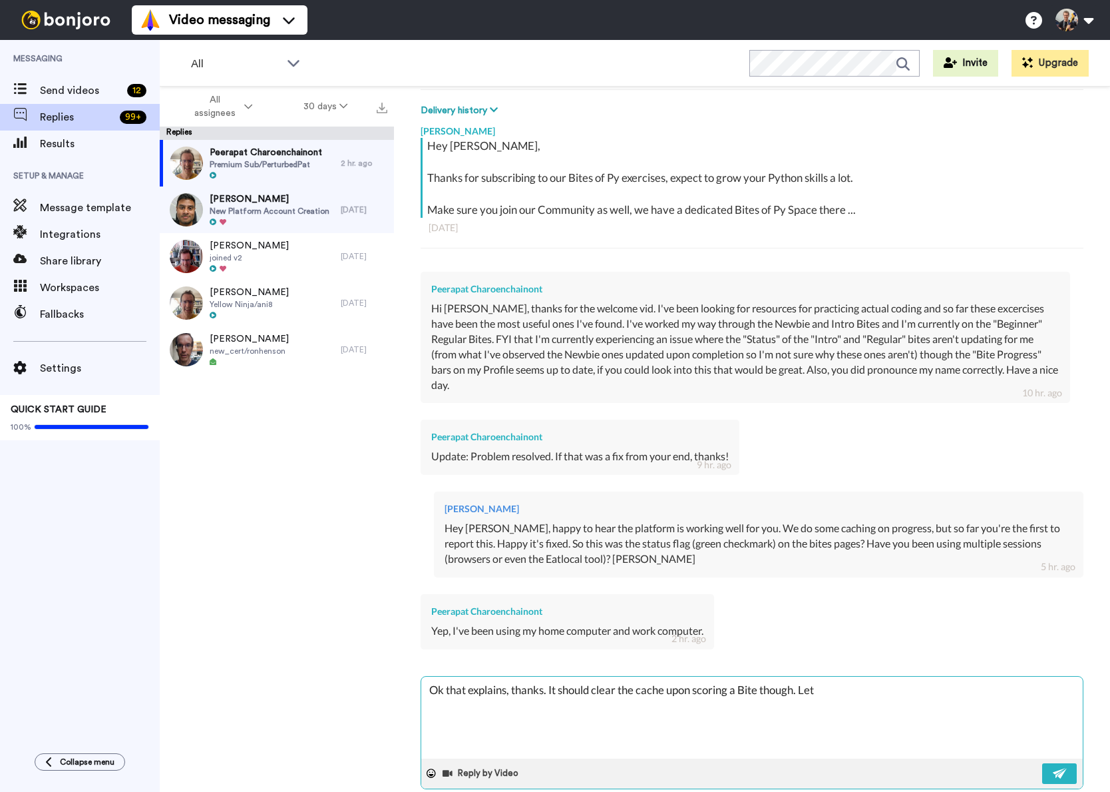
type textarea "Ok that explains, thanks. It should clear the cache upon scoring a Bite though.…"
type textarea "x"
type textarea "Ok that explains, thanks. It should clear the cache upon scoring a Bite though.…"
type textarea "x"
type textarea "Ok that explains, thanks. It should clear the cache upon scoring a Bite though.…"
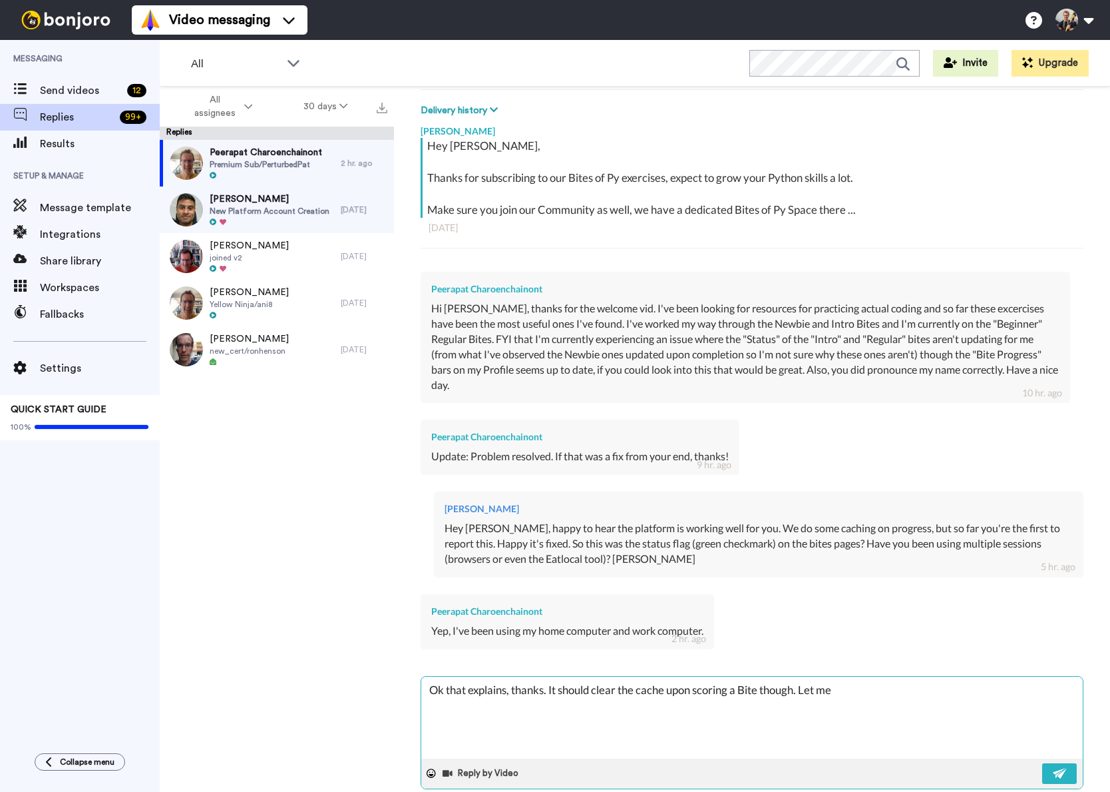
type textarea "x"
type textarea "Ok that explains, thanks. It should clear the cache upon scoring a Bite though.…"
type textarea "x"
type textarea "Ok that explains, thanks. It should clear the cache upon scoring a Bite though.…"
type textarea "x"
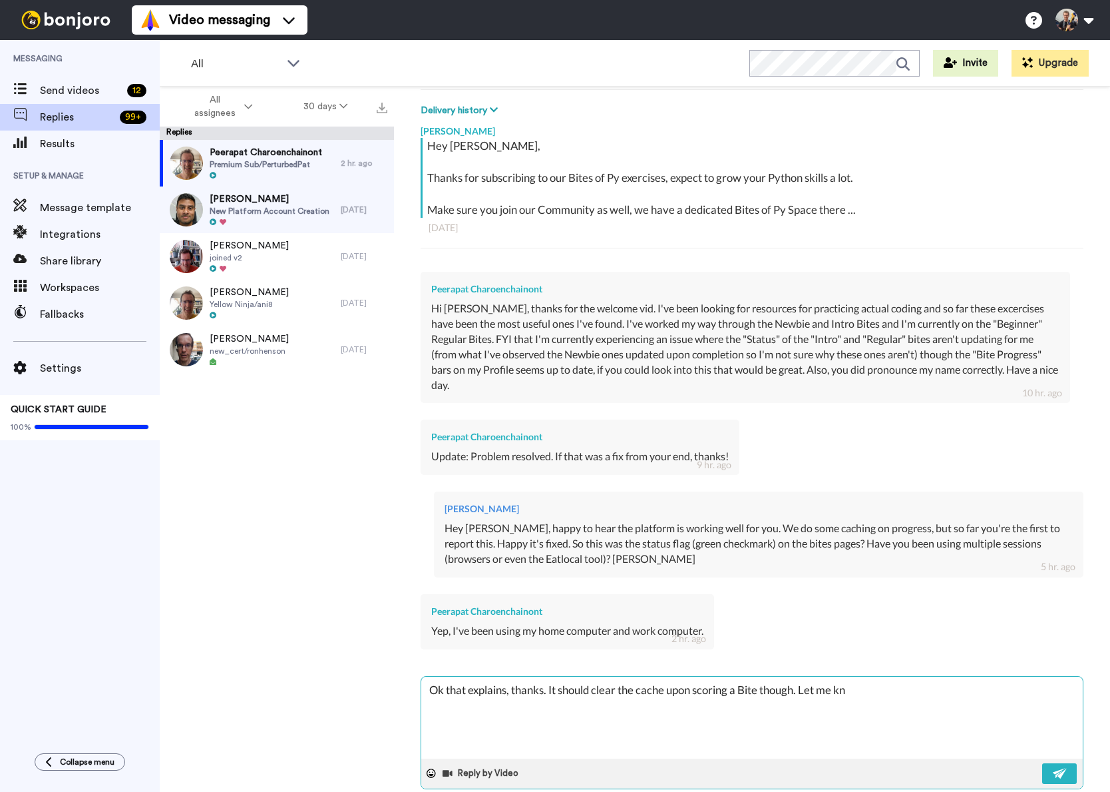
type textarea "Ok that explains, thanks. It should clear the cache upon scoring a Bite though.…"
type textarea "x"
type textarea "Ok that explains, thanks. It should clear the cache upon scoring a Bite though.…"
type textarea "x"
type textarea "Ok that explains, thanks. It should clear the cache upon scoring a Bite though.…"
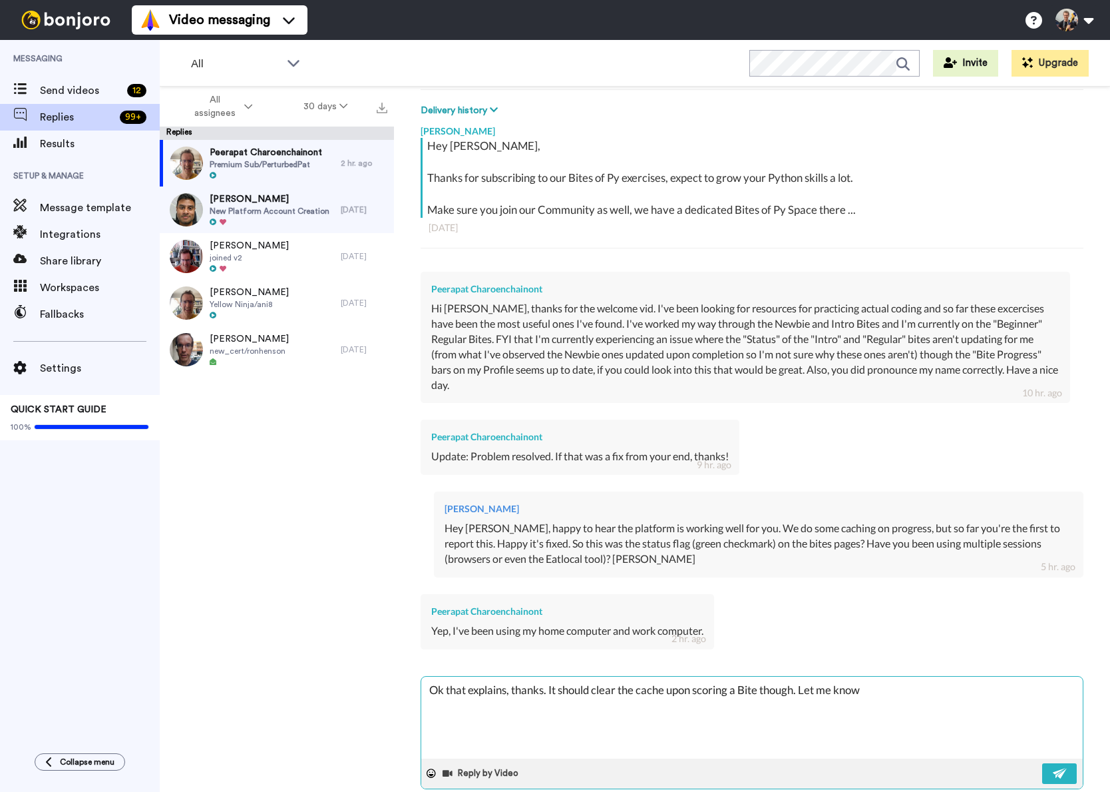
type textarea "x"
type textarea "Ok that explains, thanks. It should clear the cache upon scoring a Bite though.…"
type textarea "x"
type textarea "Ok that explains, thanks. It should clear the cache upon scoring a Bite though.…"
type textarea "x"
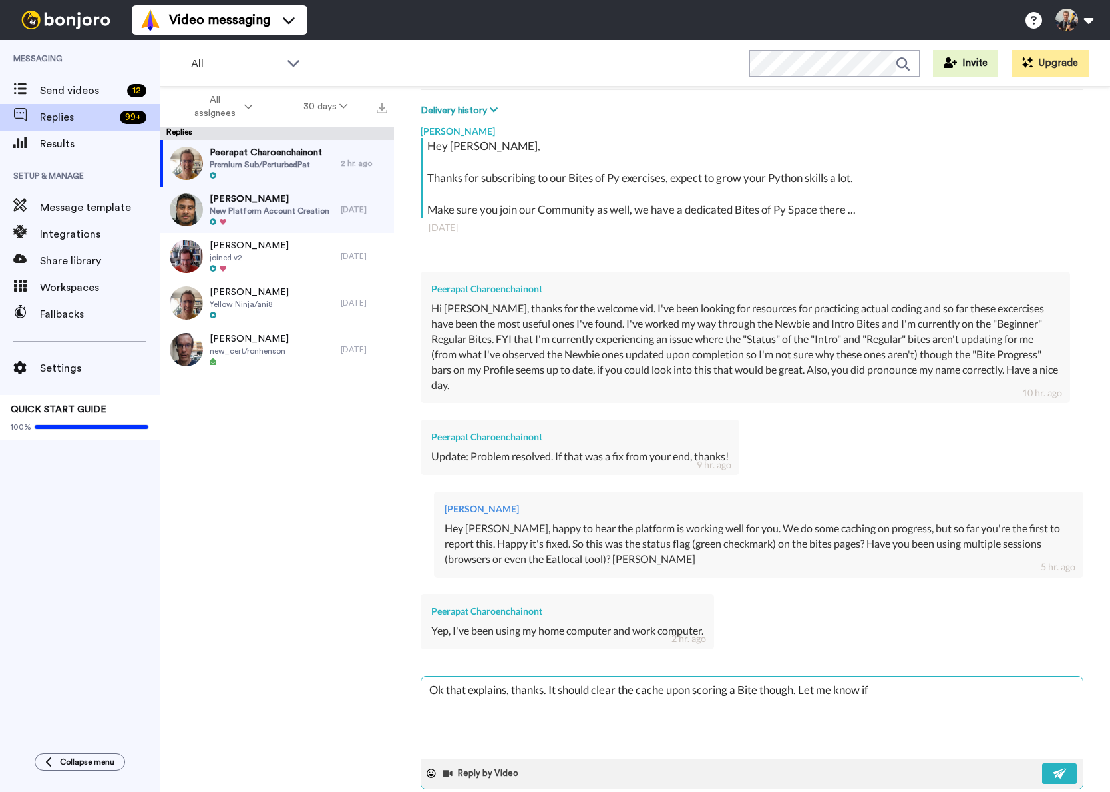
type textarea "Ok that explains, thanks. It should clear the cache upon scoring a Bite though.…"
type textarea "x"
type textarea "Ok that explains, thanks. It should clear the cache upon scoring a Bite though.…"
type textarea "x"
type textarea "Ok that explains, thanks. It should clear the cache upon scoring a Bite though.…"
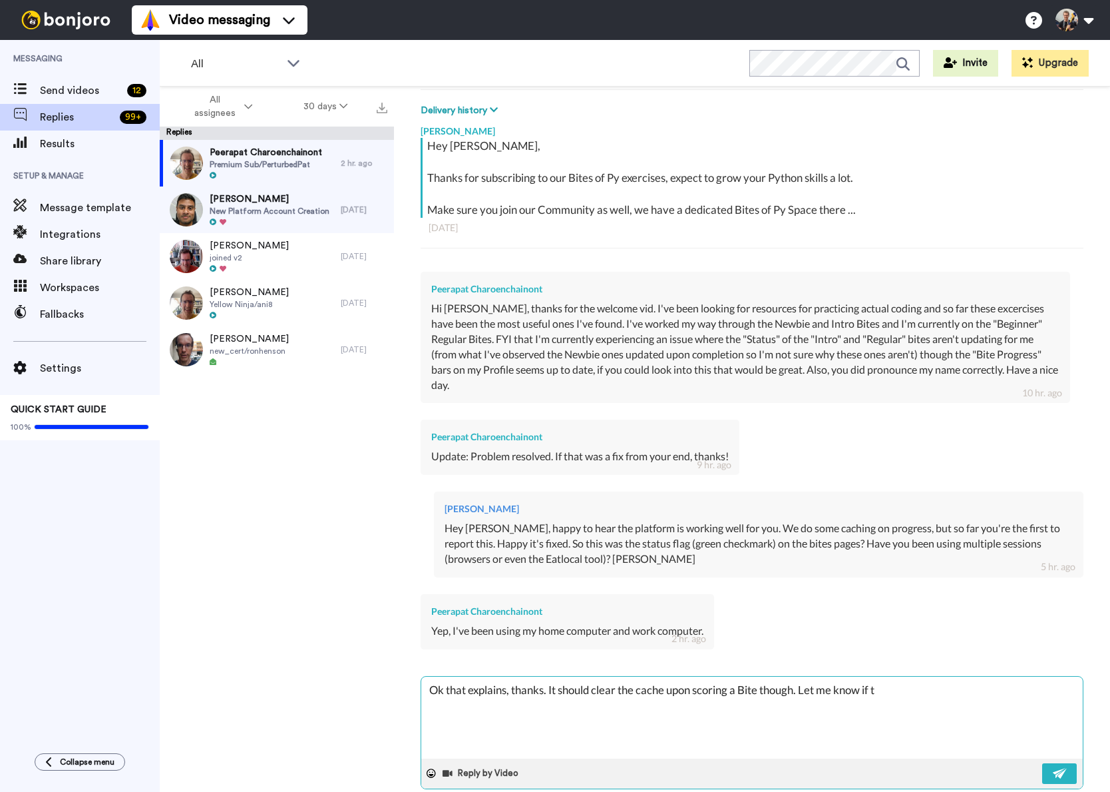
type textarea "x"
type textarea "Ok that explains, thanks. It should clear the cache upon scoring a Bite though.…"
type textarea "x"
type textarea "Ok that explains, thanks. It should clear the cache upon scoring a Bite though.…"
type textarea "x"
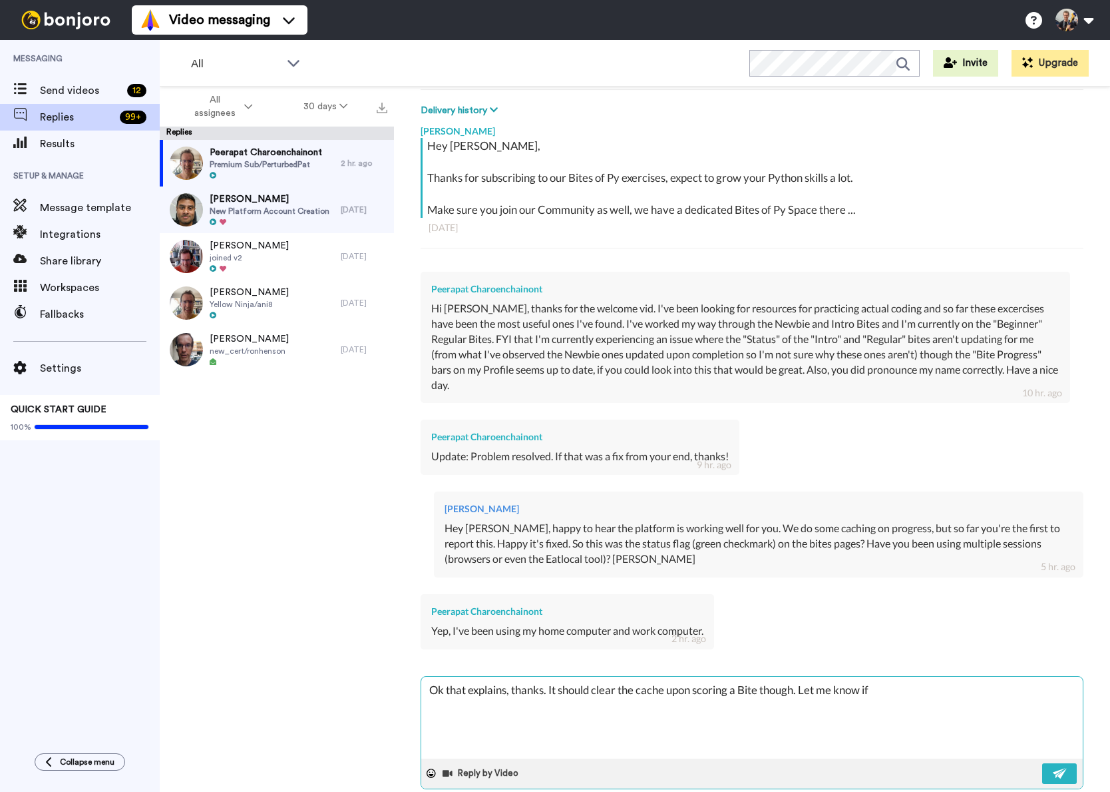
type textarea "Ok that explains, thanks. It should clear the cache upon scoring a Bite though.…"
type textarea "x"
click at [983, 676] on textarea "Ok that explains, thanks. It should clear the cache upon scoring a Bite though.…" at bounding box center [752, 717] width 662 height 82
click at [1052, 763] on button at bounding box center [1060, 773] width 35 height 21
